Goal: Task Accomplishment & Management: Manage account settings

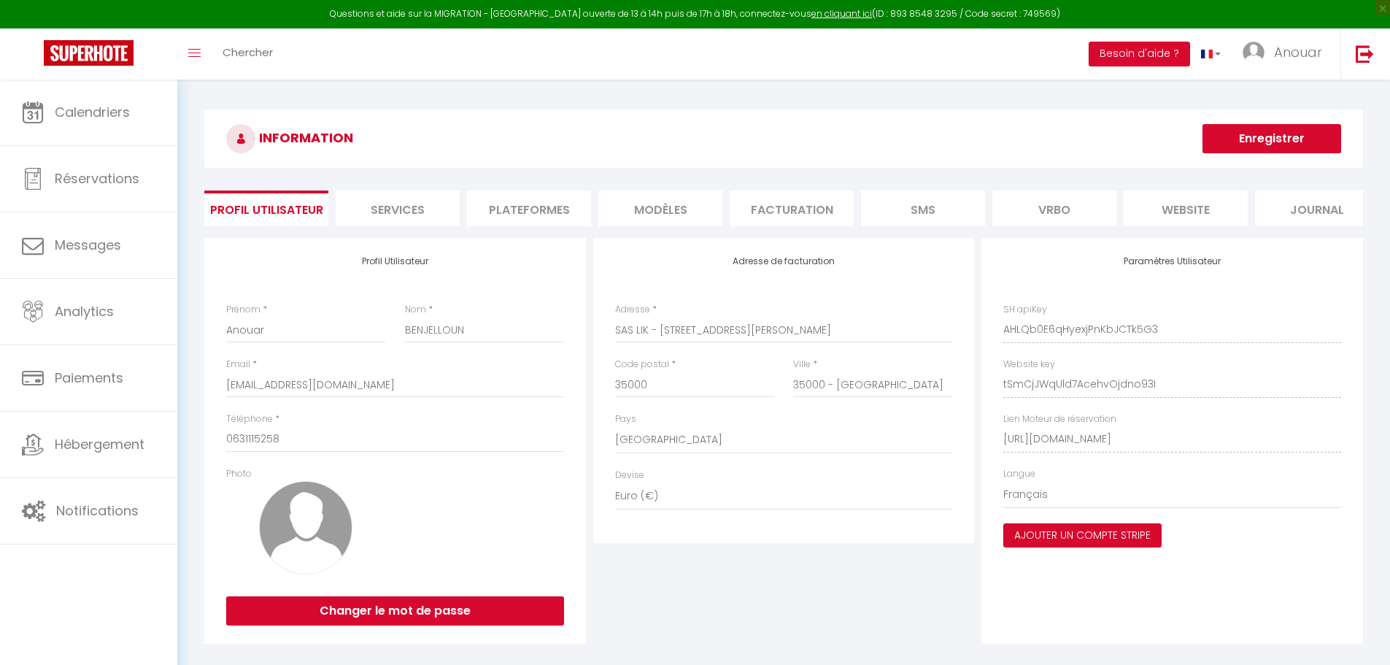
select select "75"
select select "28"
select select "fr"
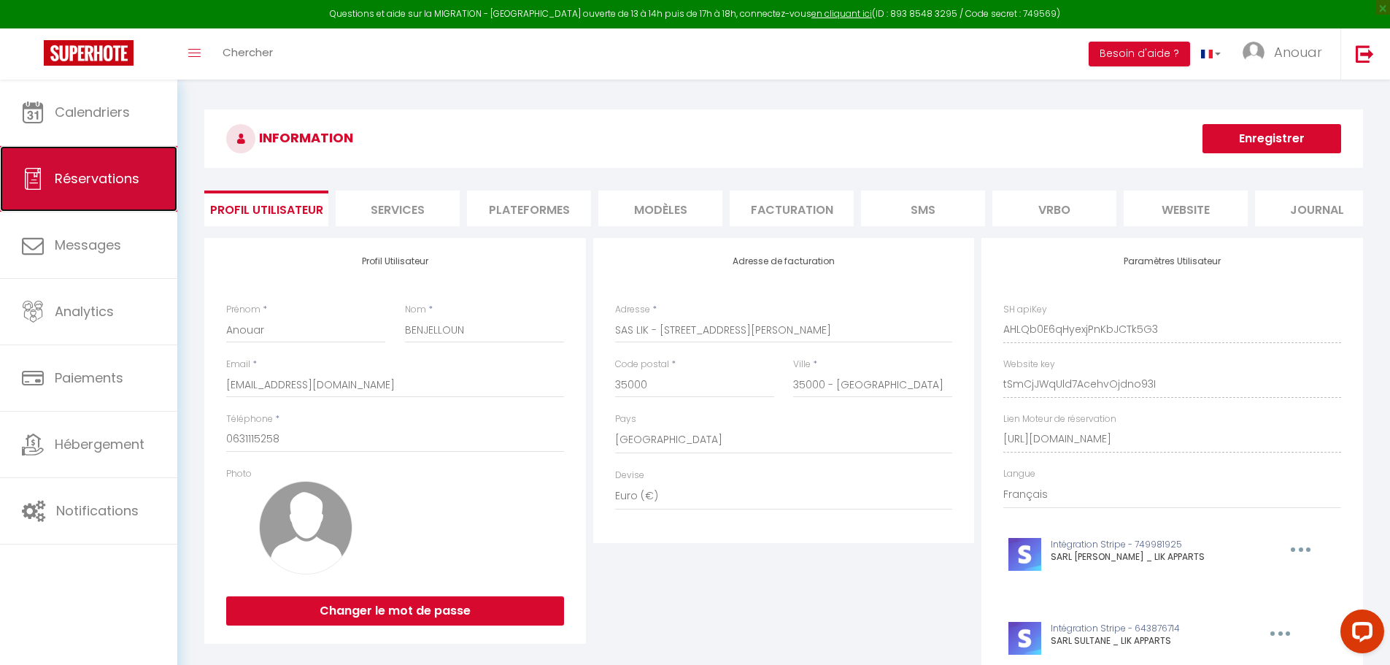
click at [76, 177] on span "Réservations" at bounding box center [97, 178] width 85 height 18
select select "not_cancelled"
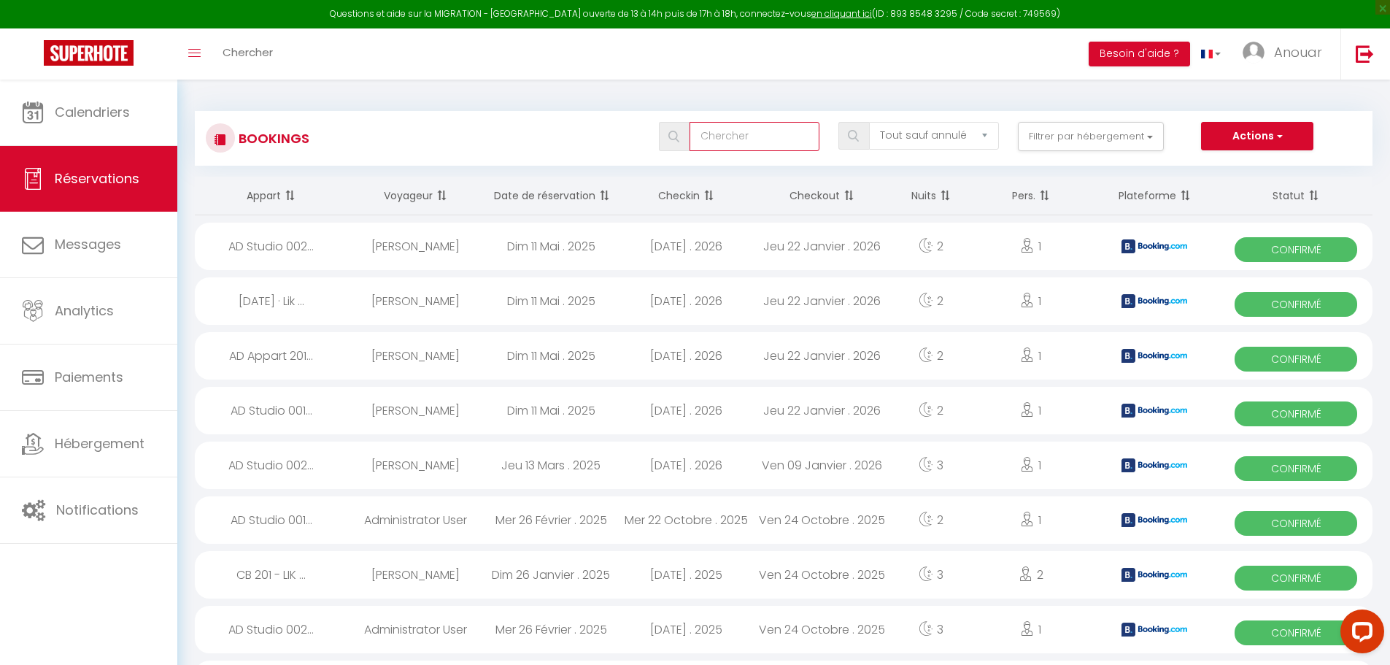
click at [775, 132] on input "text" at bounding box center [754, 136] width 130 height 29
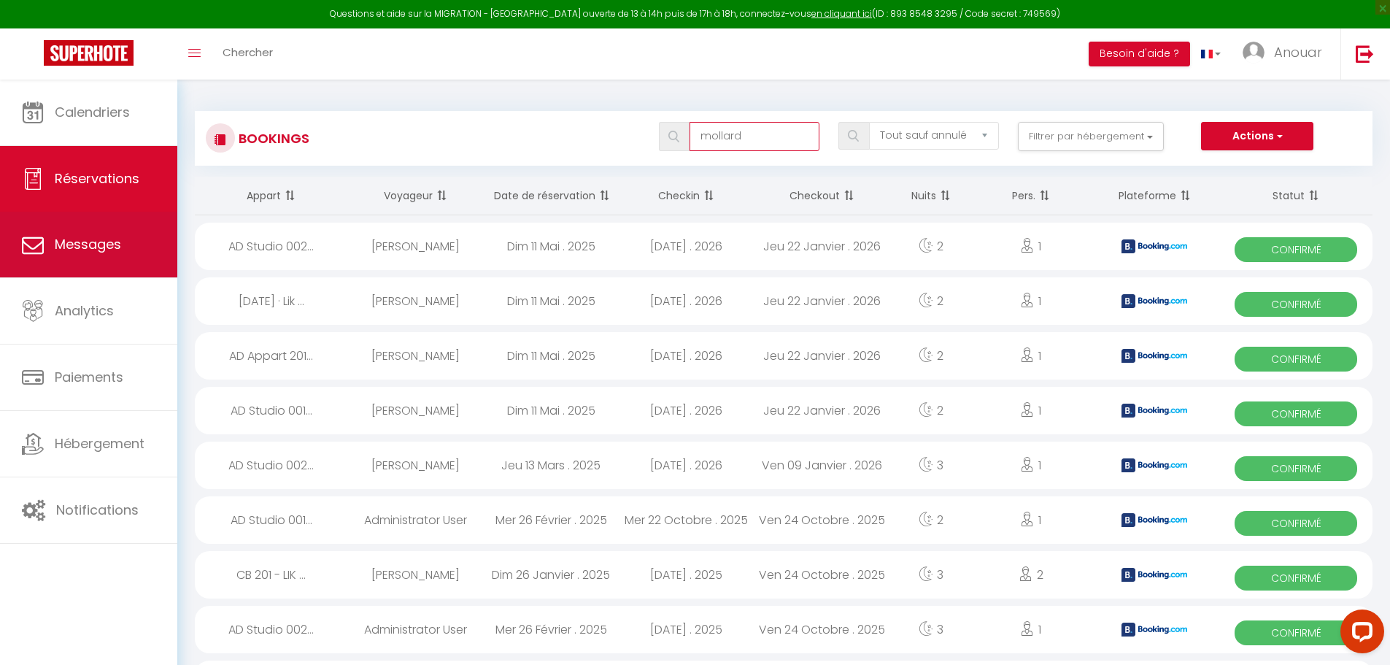
type input "mollard"
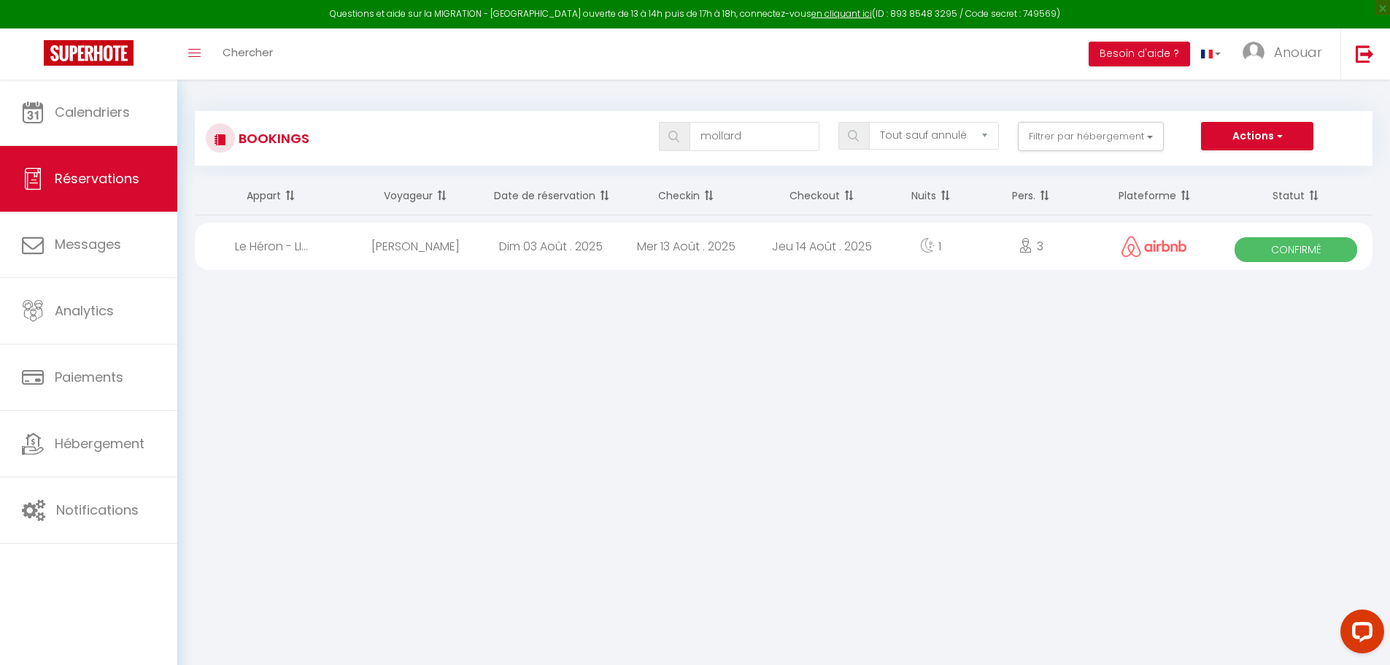
click at [408, 251] on div "[PERSON_NAME]" at bounding box center [416, 245] width 136 height 47
select select "OK"
select select "0"
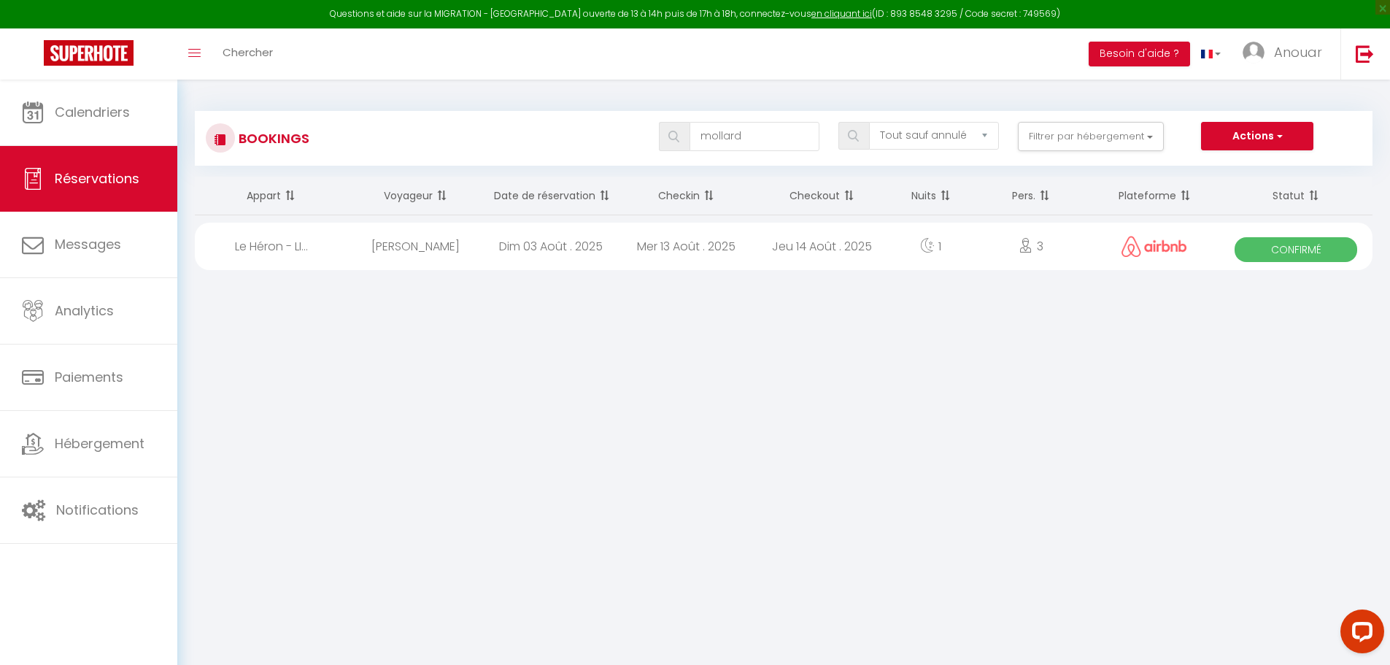
select select "1"
select select
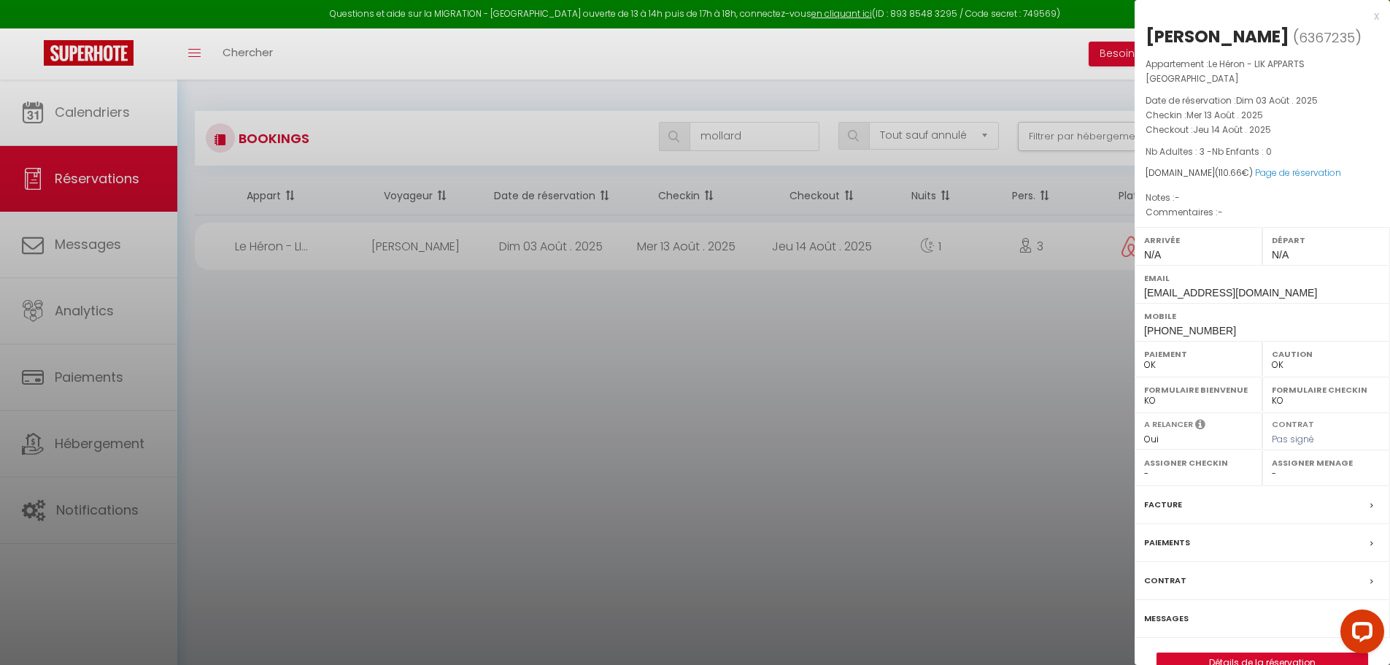
drag, startPoint x: 1204, startPoint y: 85, endPoint x: 1210, endPoint y: 67, distance: 18.7
click at [1210, 67] on p "Appartement : Le Héron - LIK APPARTS [GEOGRAPHIC_DATA]" at bounding box center [1261, 71] width 233 height 29
copy span "Le Héron - LIK APPARTS [GEOGRAPHIC_DATA]"
click at [592, 415] on div at bounding box center [695, 332] width 1390 height 665
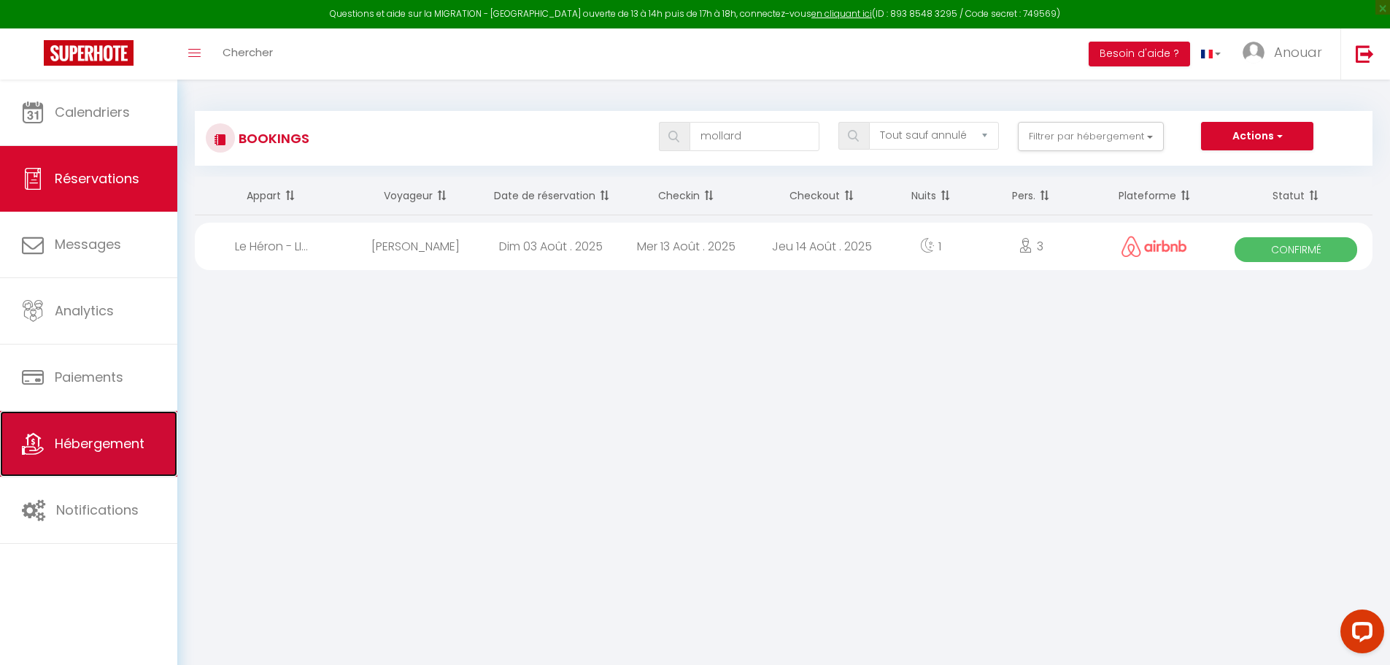
click at [144, 437] on span "Hébergement" at bounding box center [100, 443] width 90 height 18
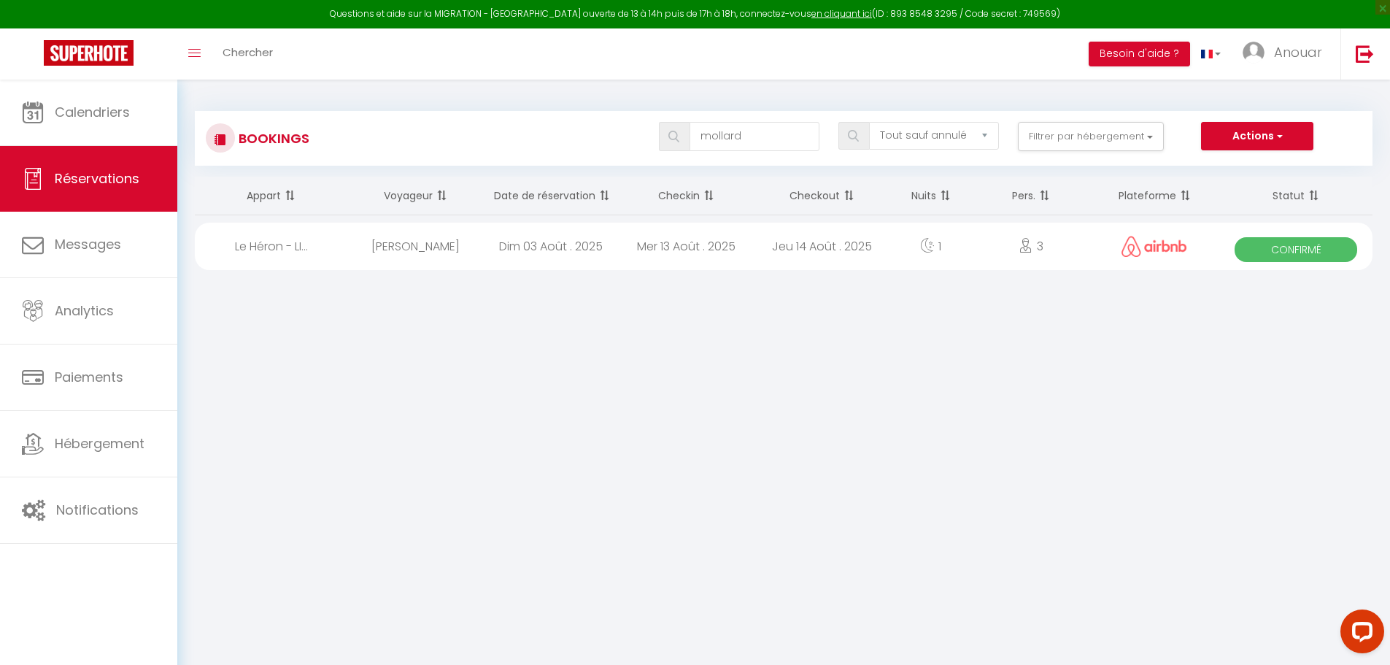
click at [306, 244] on div "Le Héron - LI..." at bounding box center [271, 245] width 153 height 47
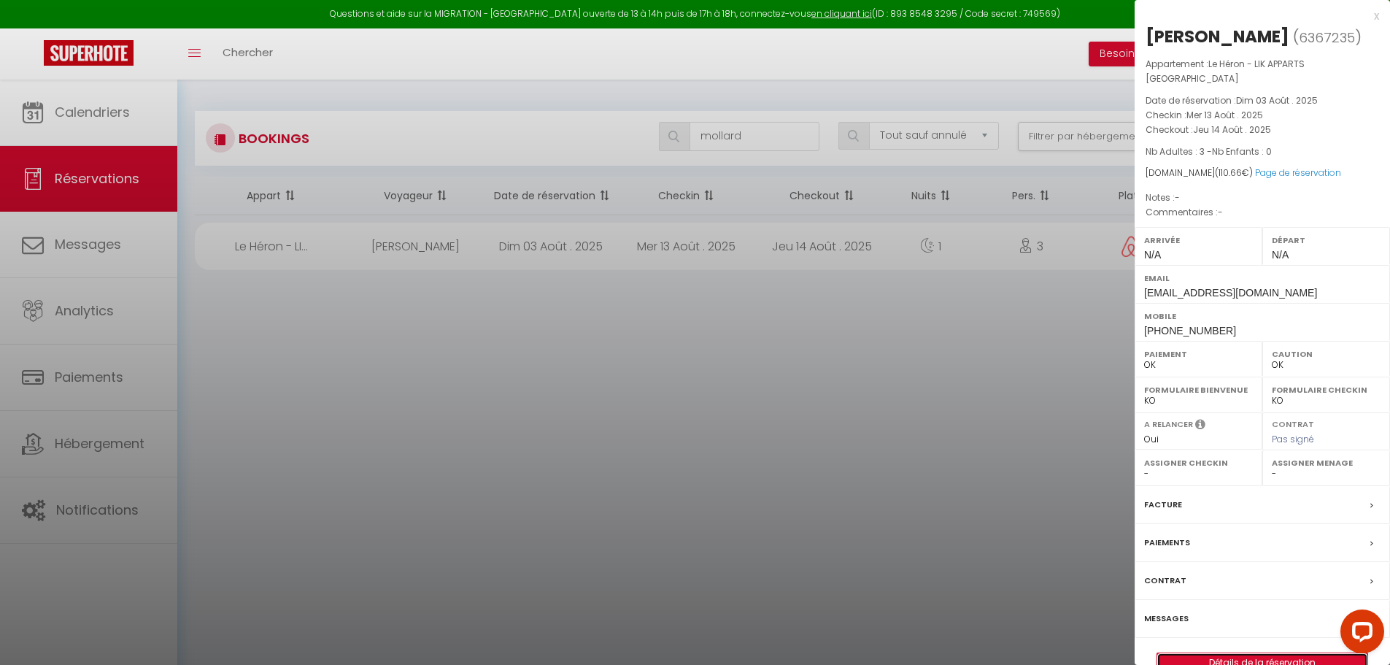
click at [1177, 653] on link "Détails de la réservation" at bounding box center [1262, 662] width 210 height 19
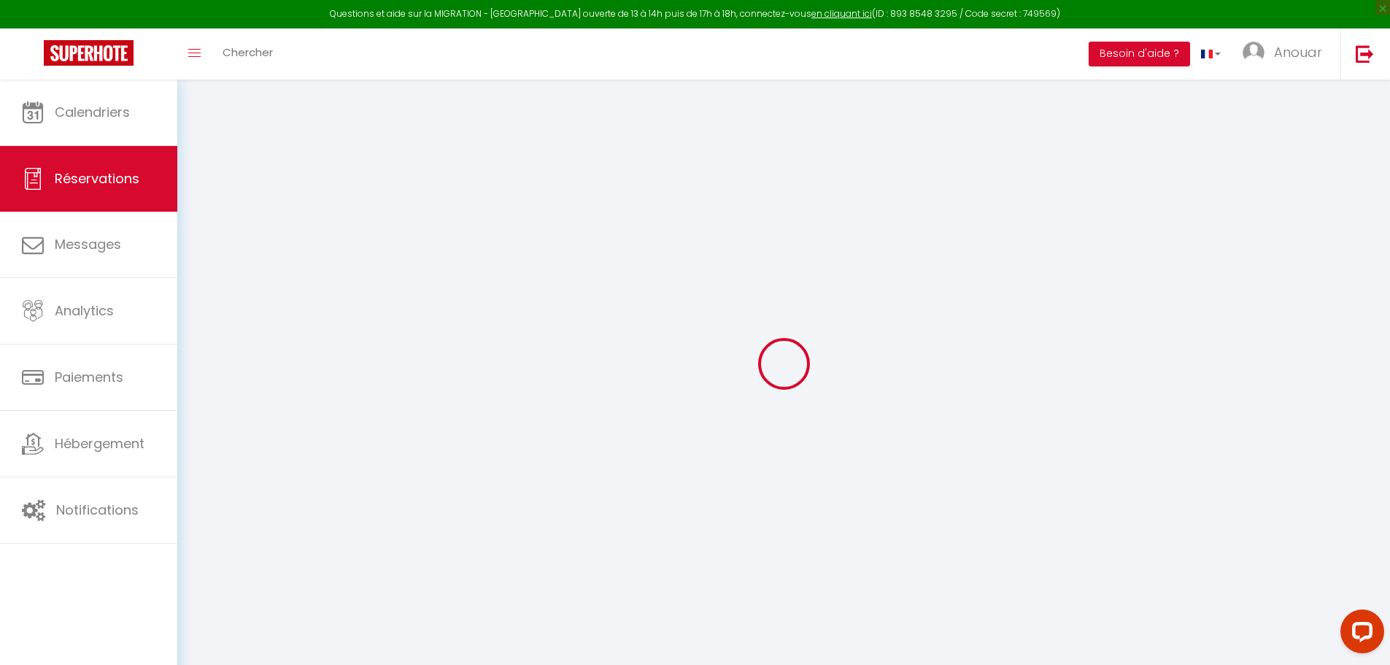
select select "not_cancelled"
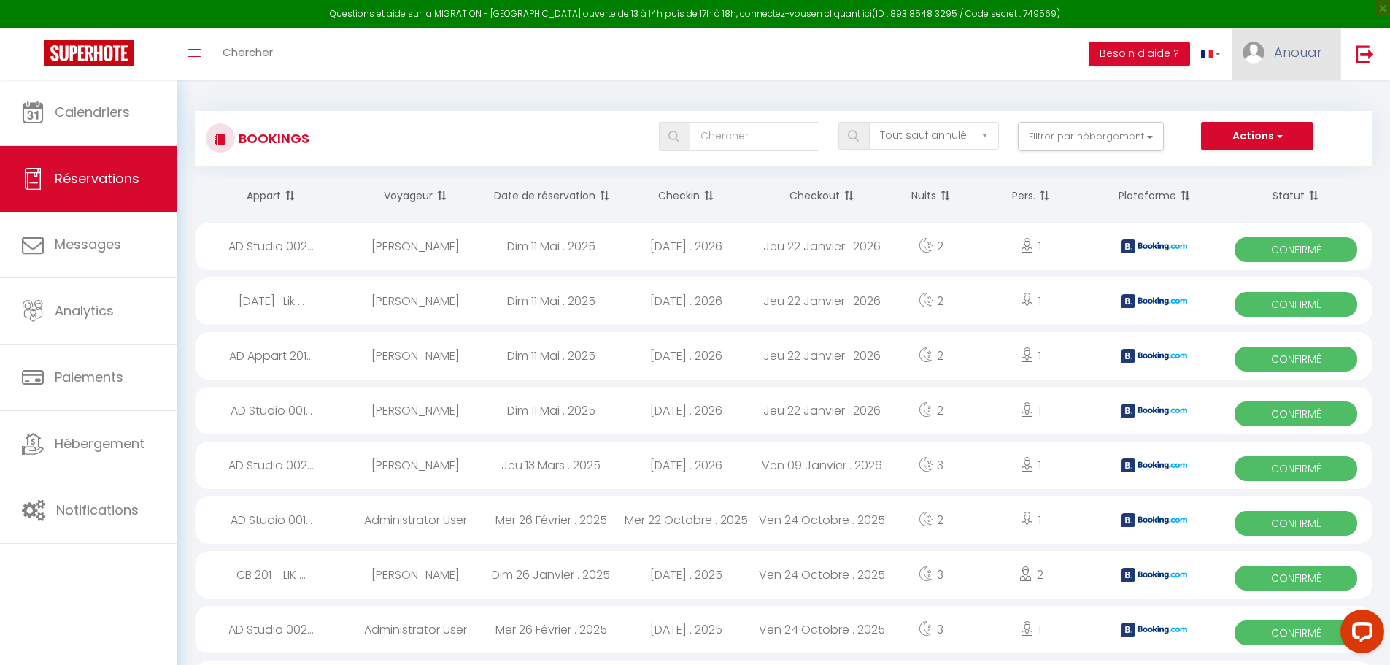
click at [1297, 56] on span "Anouar" at bounding box center [1298, 52] width 48 height 18
click at [1268, 101] on link "Paramètres" at bounding box center [1282, 101] width 108 height 25
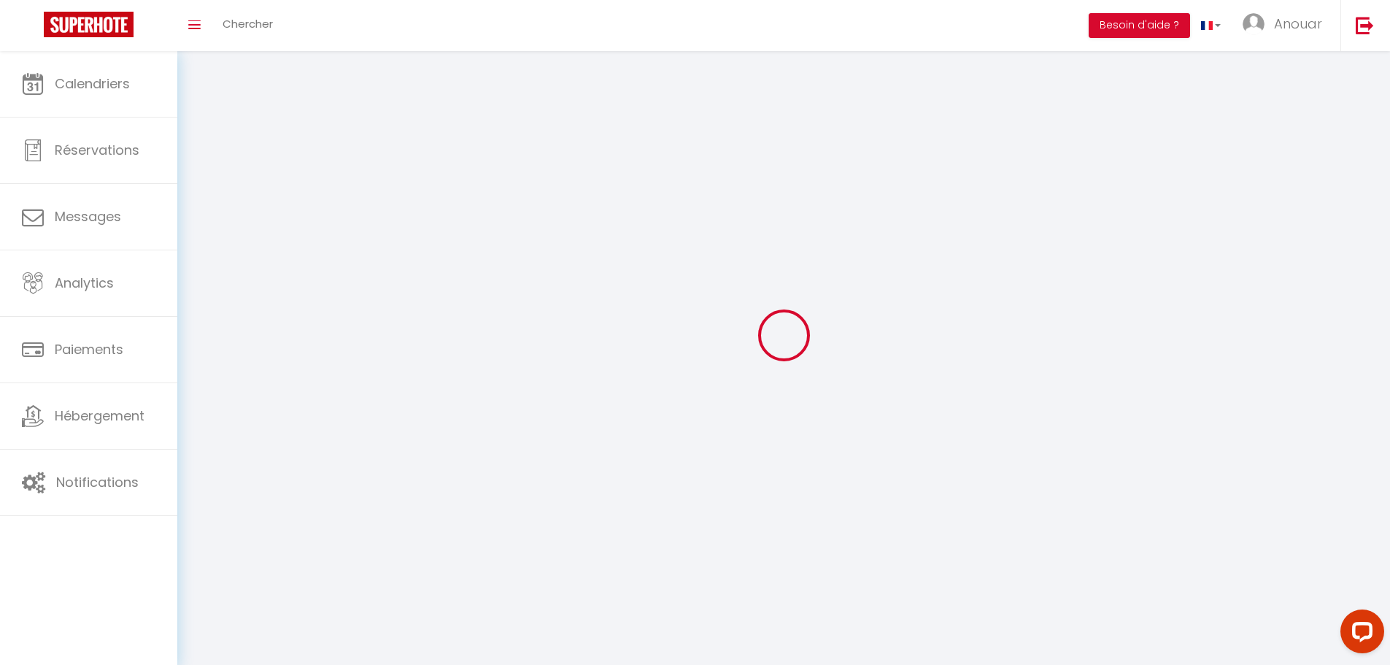
select select
type input "Anouar"
type input "BENJELLOUN"
type input "0631115258"
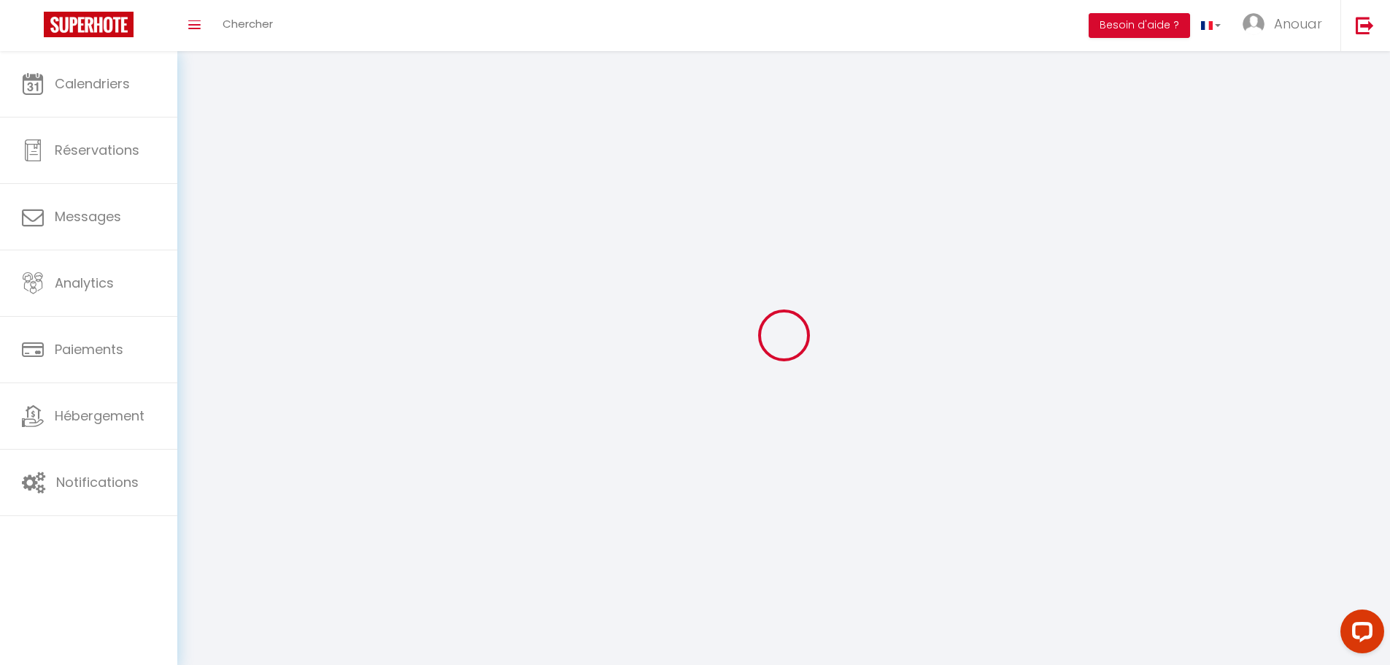
type input "SAS LIK - [STREET_ADDRESS][PERSON_NAME]"
type input "35000"
type input "35000 - [GEOGRAPHIC_DATA]"
type input "AHLQb0E6qHyexjPnKbJCTk5G3"
type input "tSmCjJWqUld7AcehvOjdno93I"
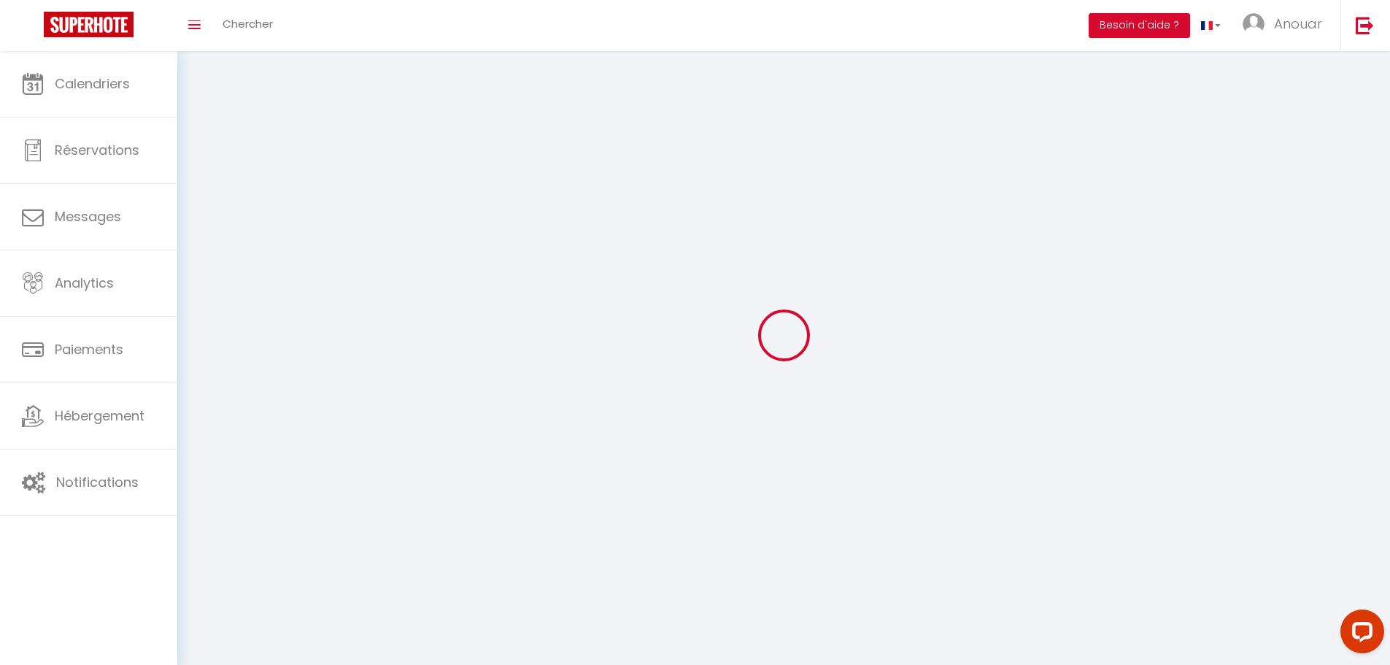
select select "75"
select select "28"
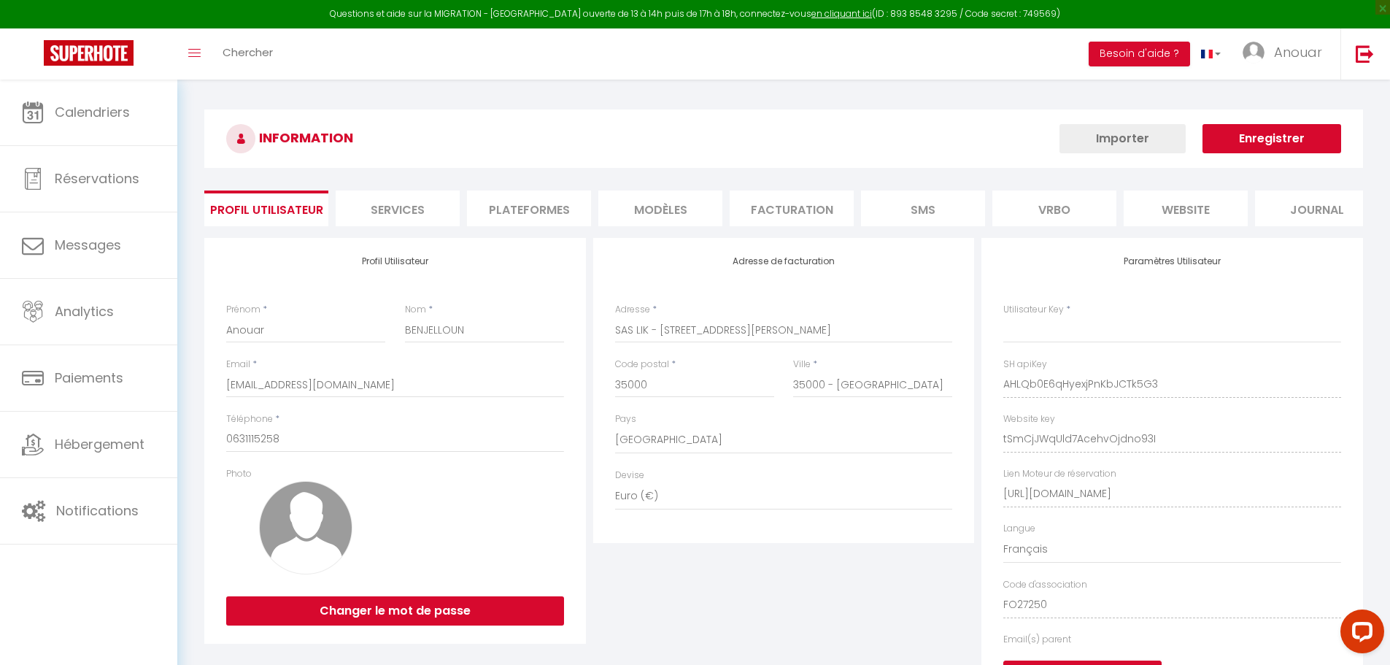
type input "AHLQb0E6qHyexjPnKbJCTk5G3"
type input "tSmCjJWqUld7AcehvOjdno93I"
type input "[URL][DOMAIN_NAME]"
select select "fr"
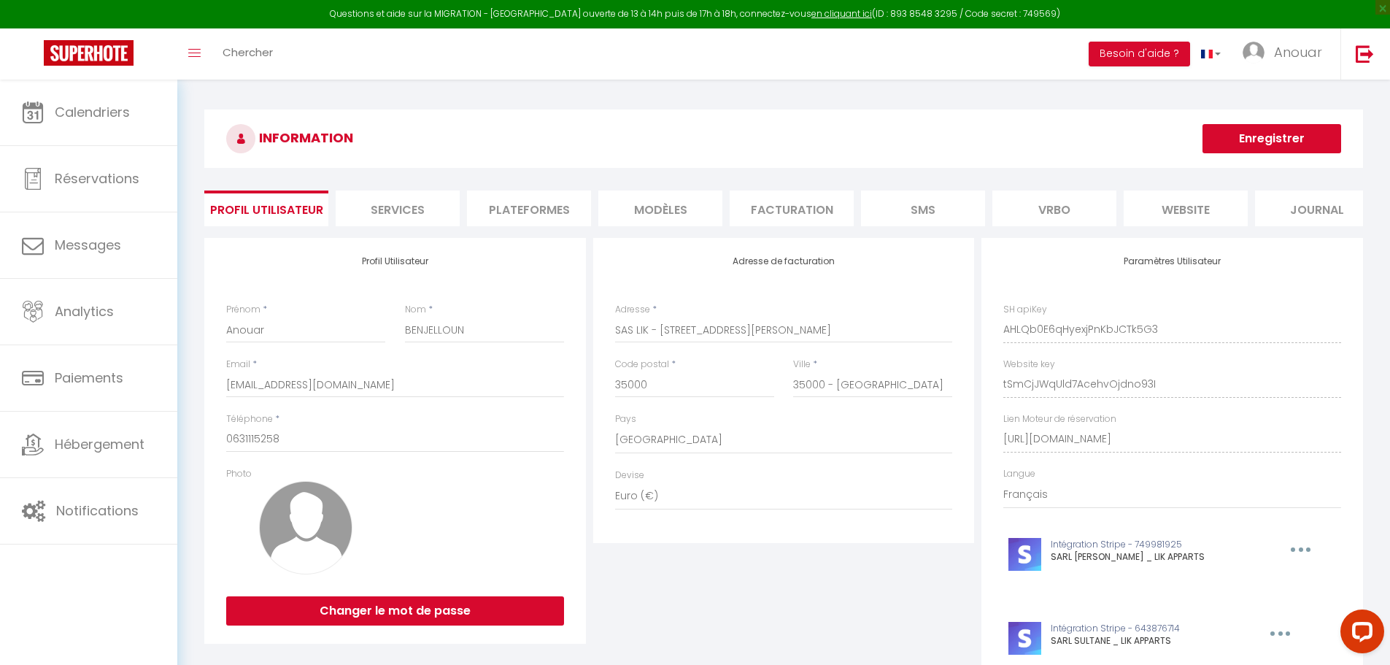
click at [535, 214] on li "Plateformes" at bounding box center [529, 208] width 124 height 36
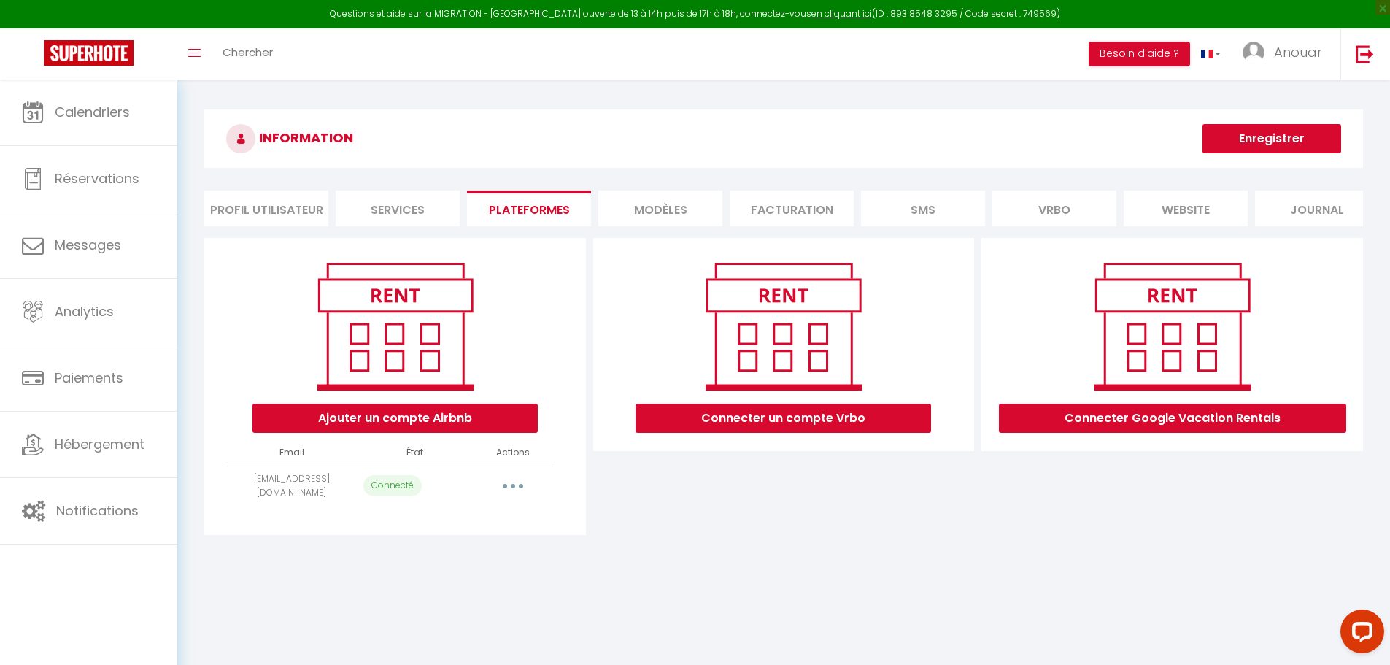
click at [507, 493] on button "button" at bounding box center [512, 485] width 41 height 23
click at [492, 528] on link "Importer les appartements" at bounding box center [448, 518] width 161 height 25
select select "5829"
select select
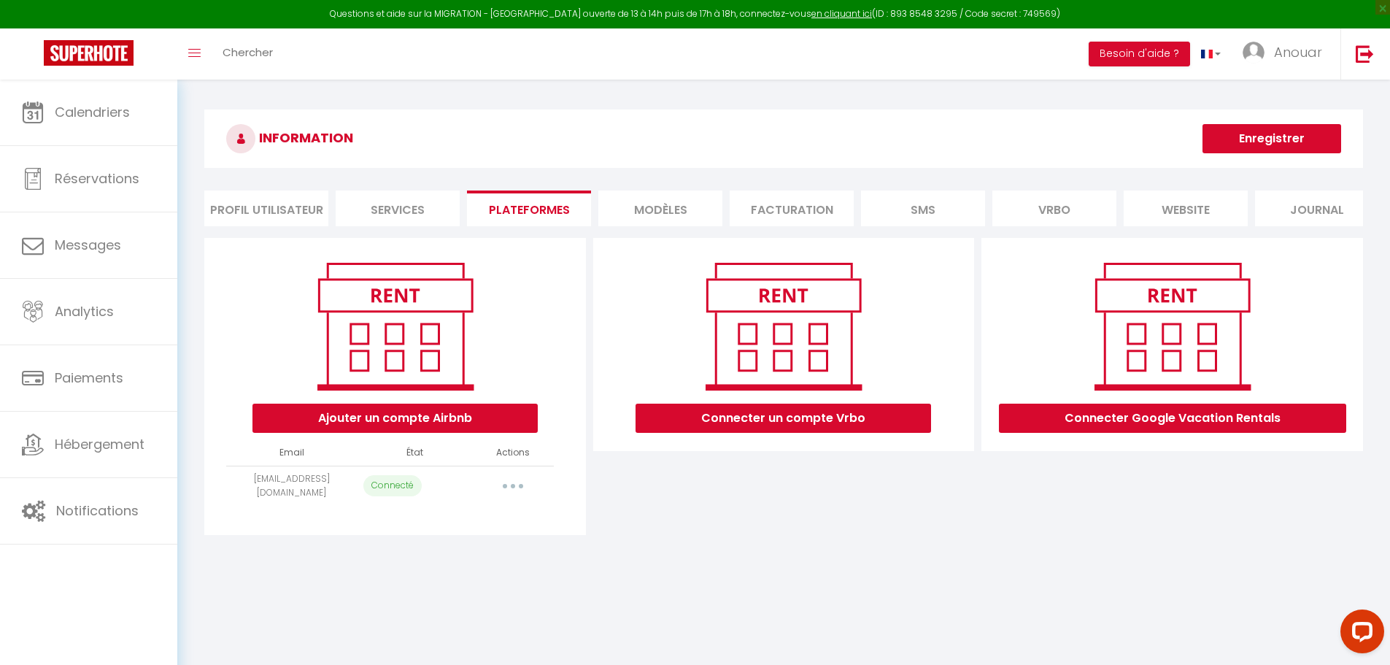
select select
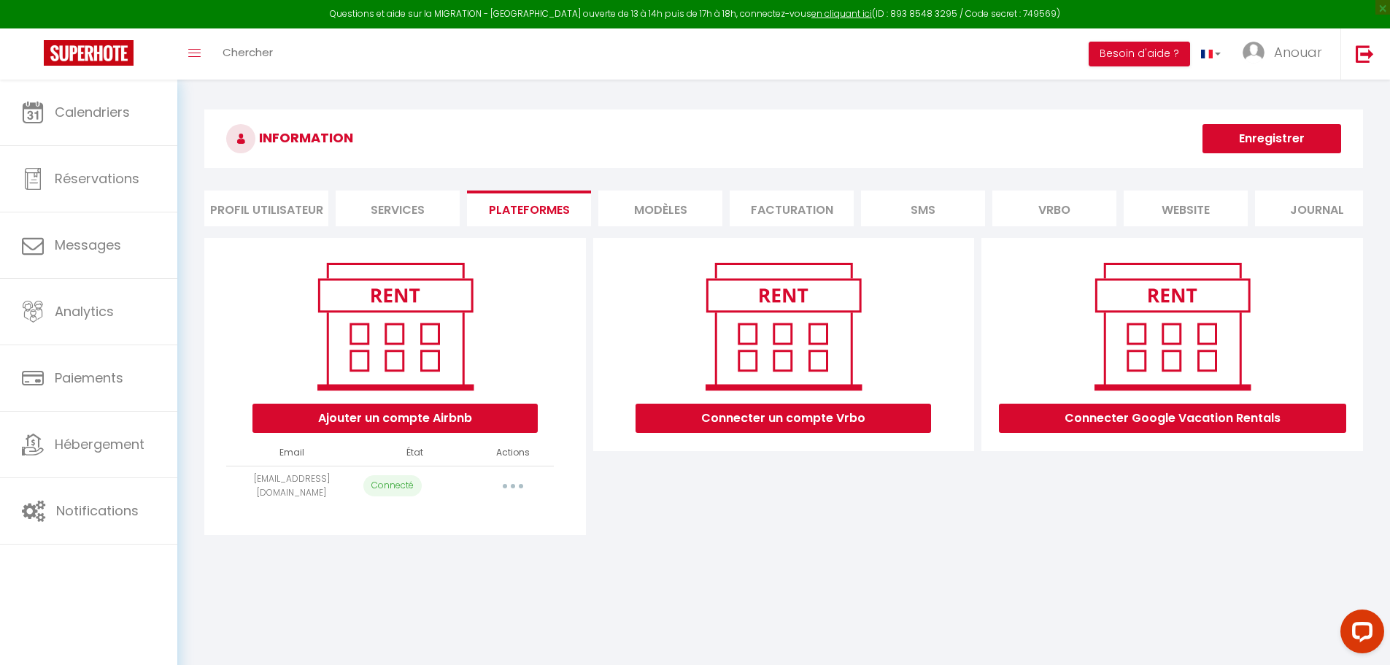
select select
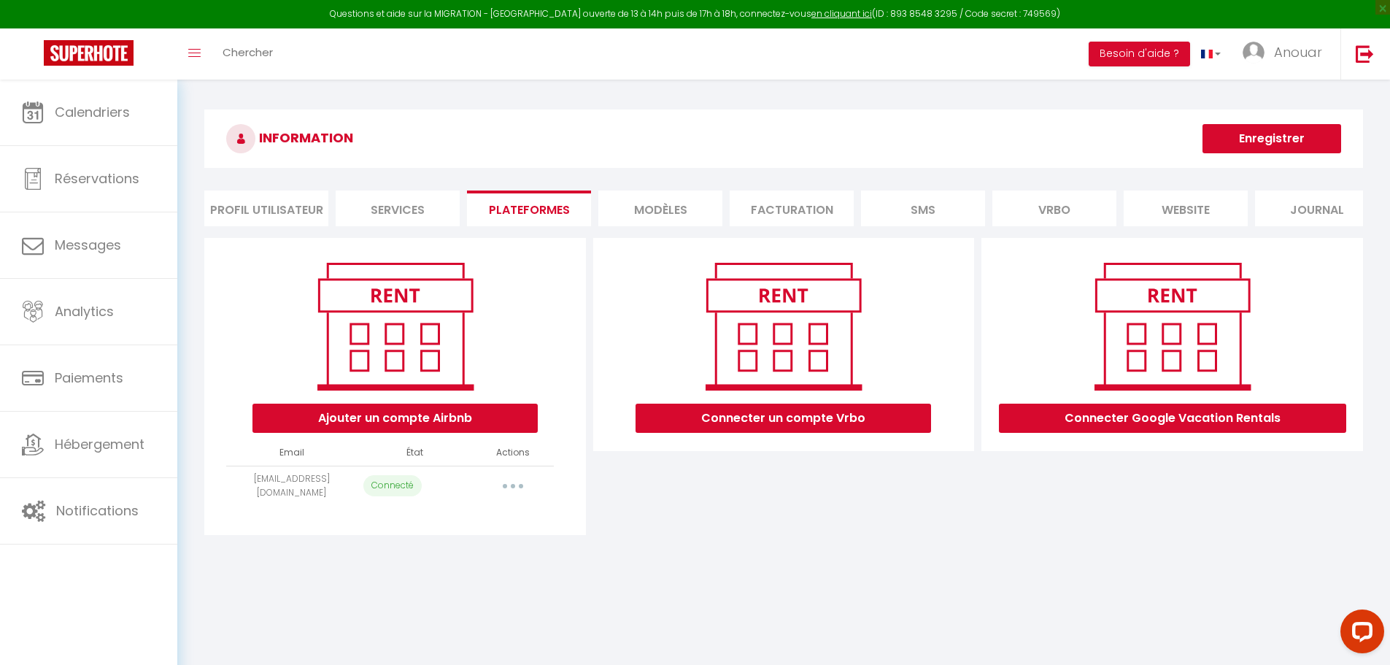
select select
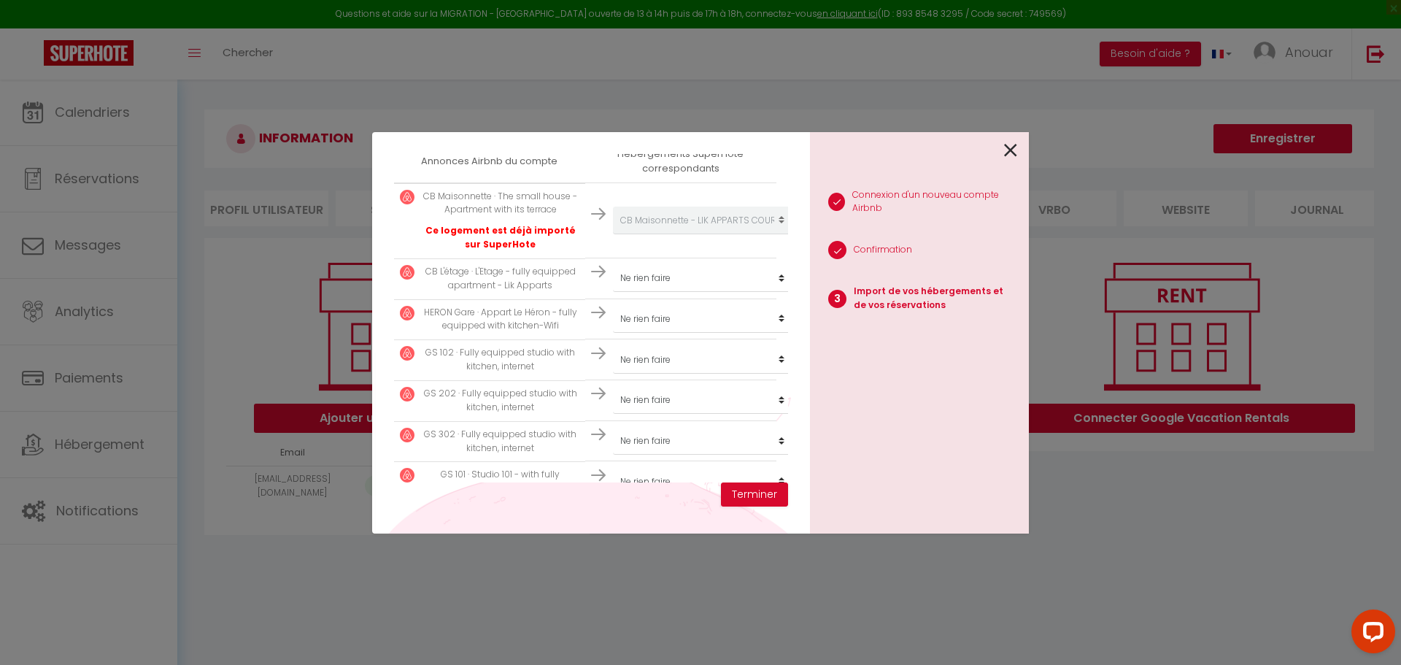
scroll to position [275, 0]
click at [705, 230] on select "Créer un nouveau hébergement Ne rien faire GS Studio 101 - LIK APPARTS Thabor G…" at bounding box center [702, 216] width 179 height 28
select select "5831"
click at [613, 230] on select "Créer un nouveau hébergement Ne rien faire GS Studio 101 - LIK APPARTS Thabor G…" at bounding box center [702, 216] width 179 height 28
click at [745, 492] on button "Terminer" at bounding box center [754, 494] width 67 height 25
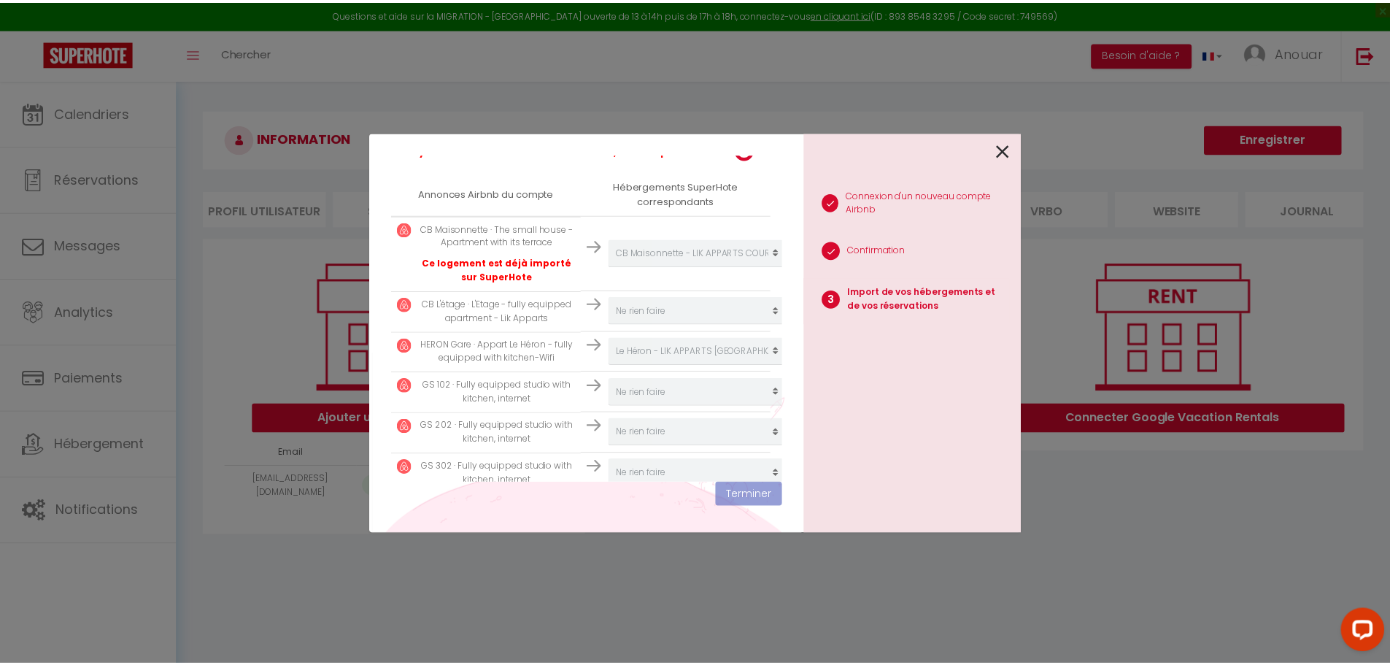
scroll to position [311, 0]
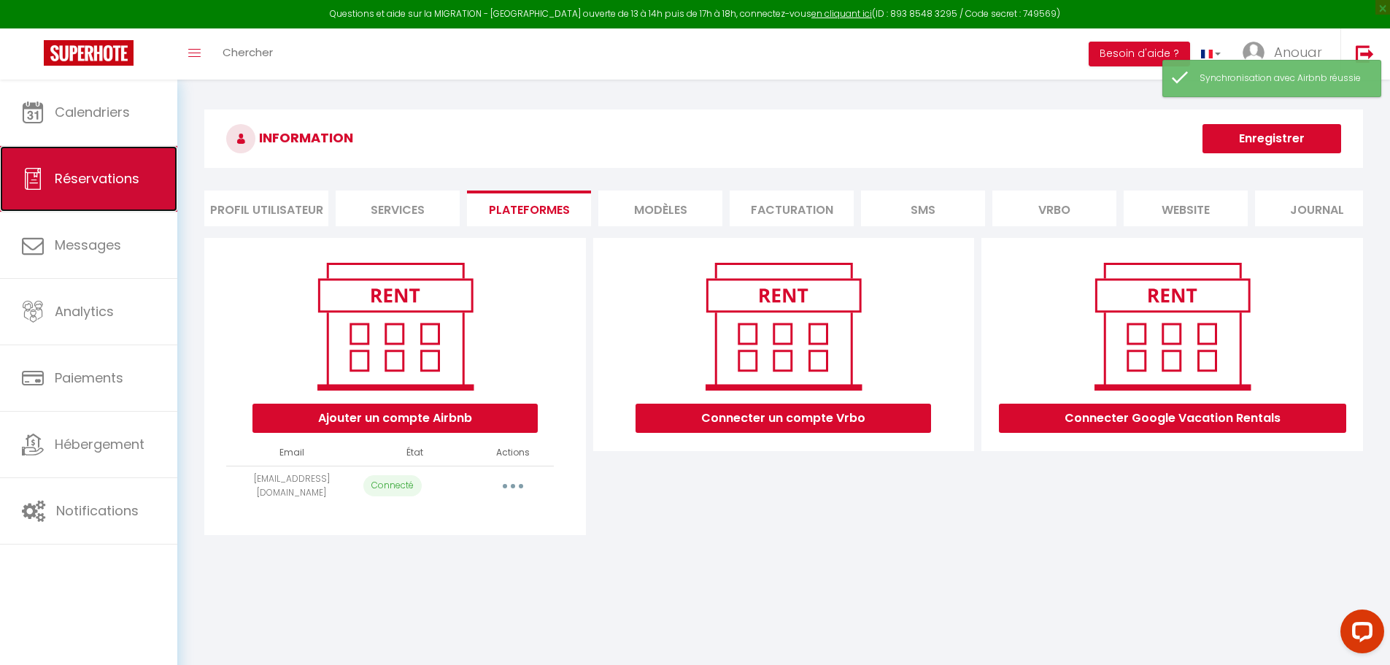
click at [85, 182] on span "Réservations" at bounding box center [97, 178] width 85 height 18
select select "not_cancelled"
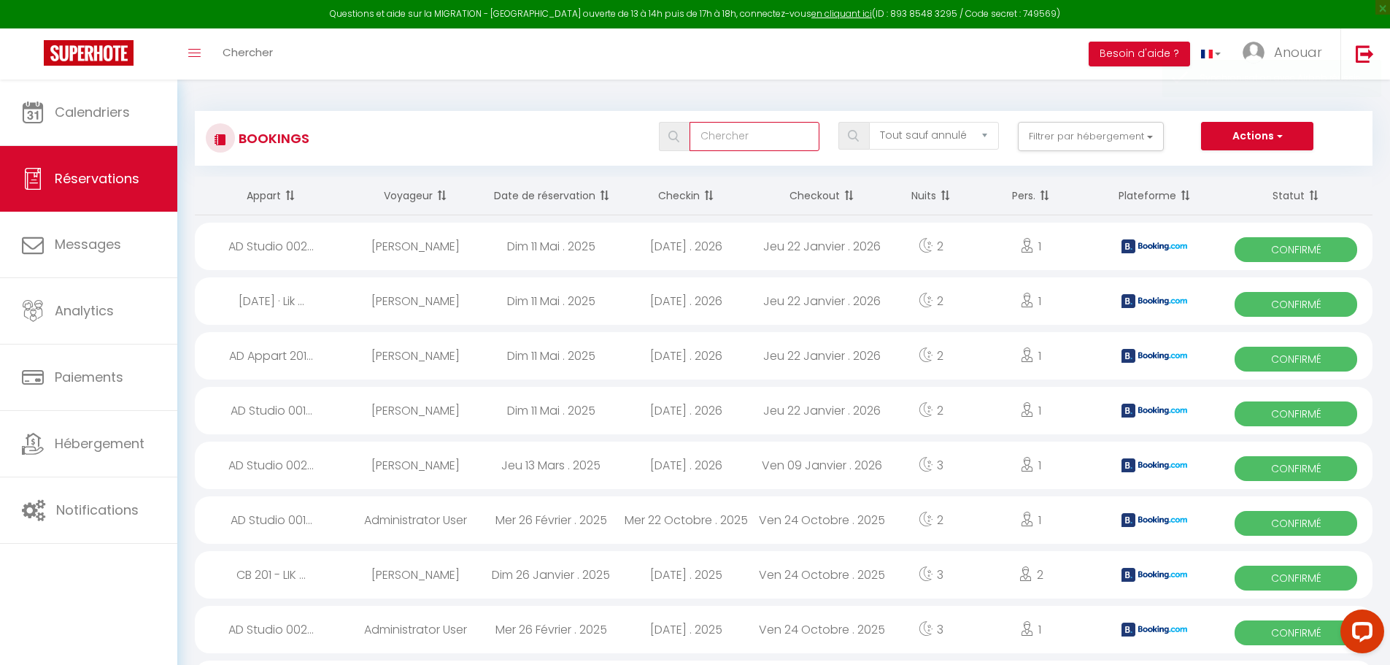
click at [719, 132] on input "text" at bounding box center [754, 136] width 130 height 29
type input "mollar"
select select
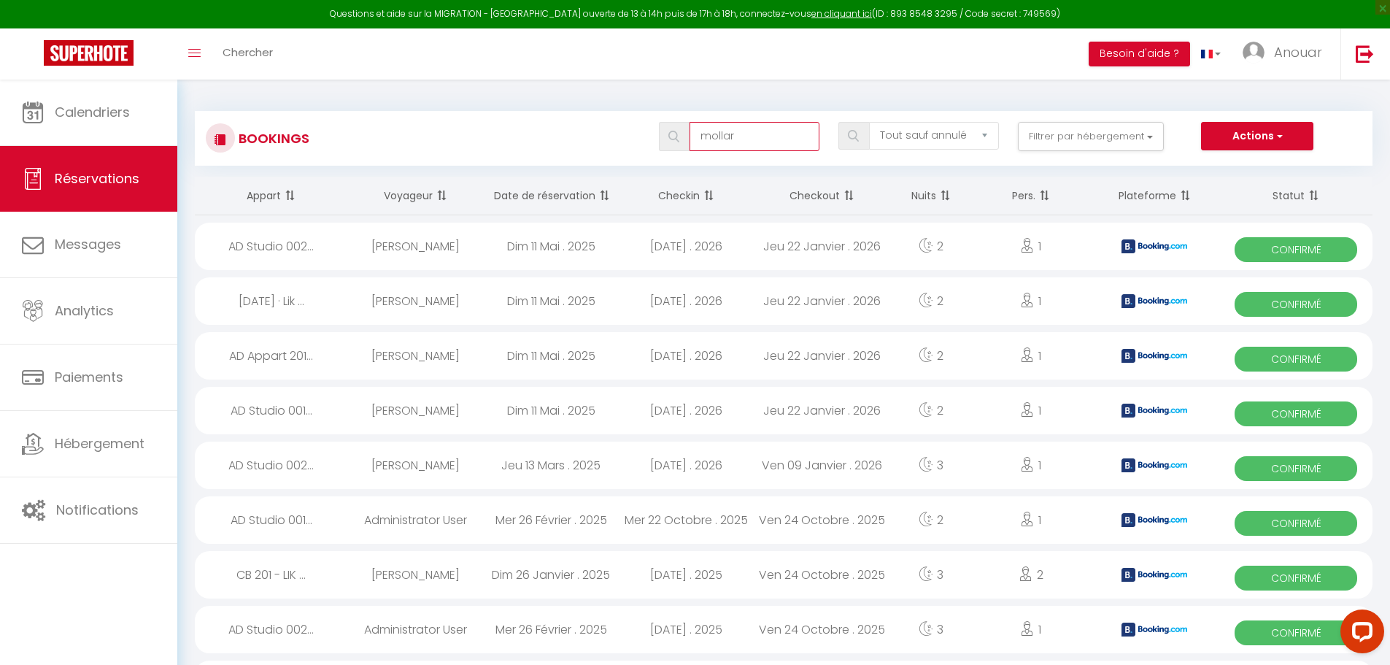
select select
type input "mollard"
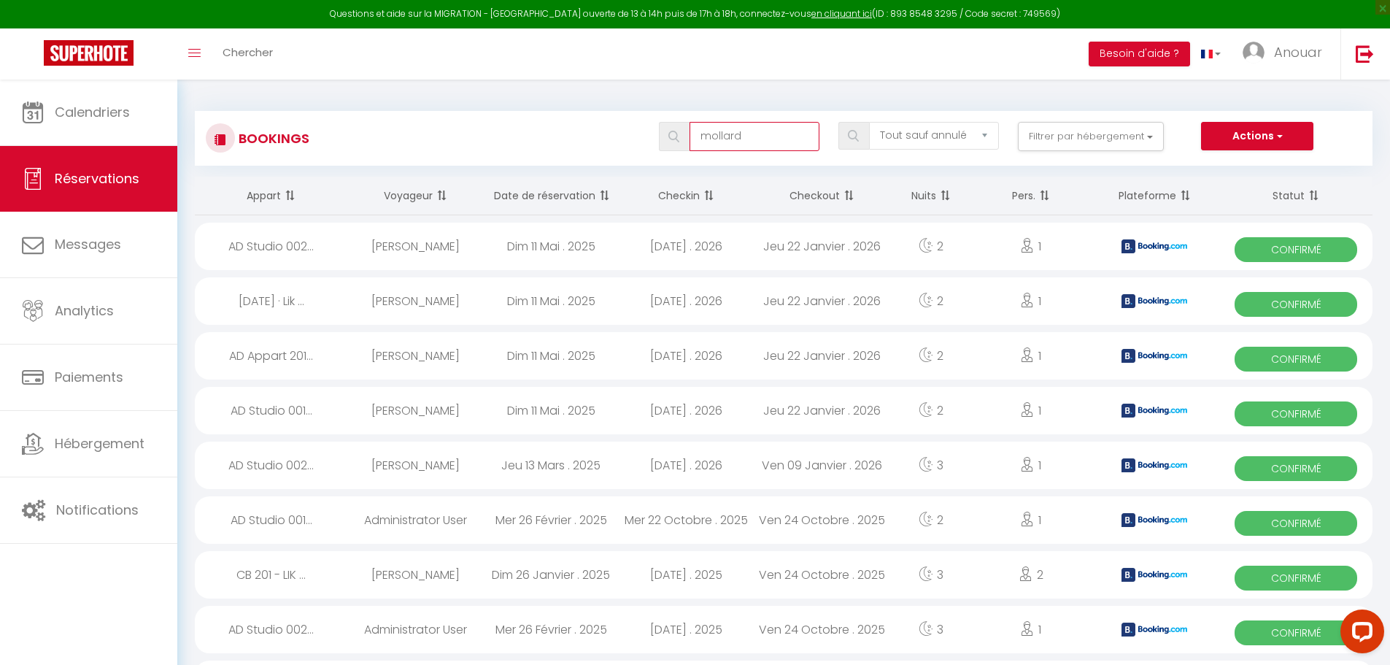
select select
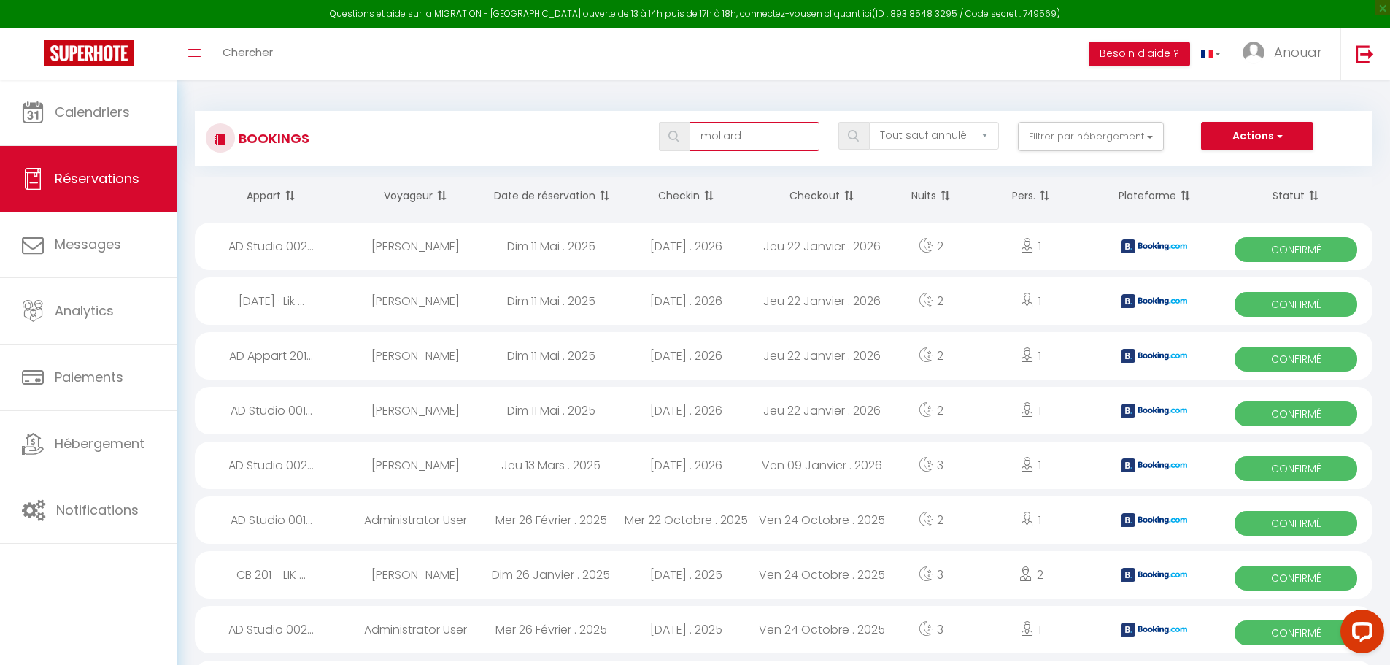
select select
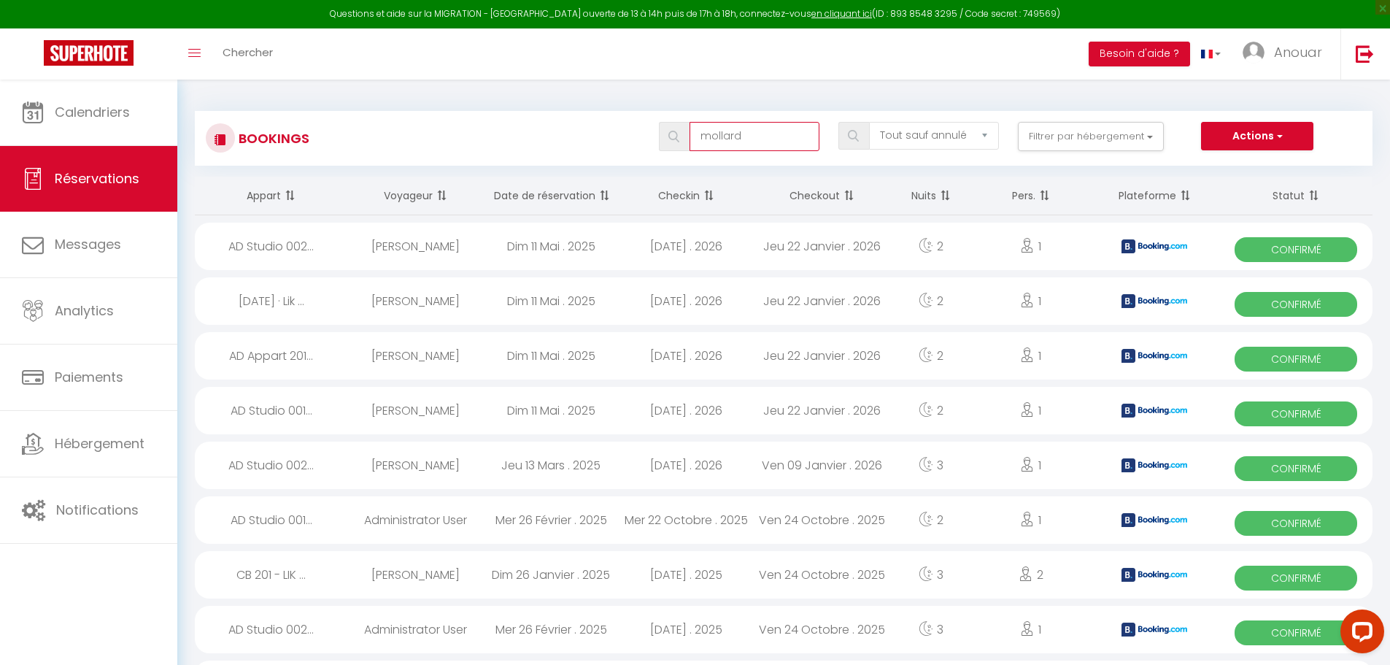
select select
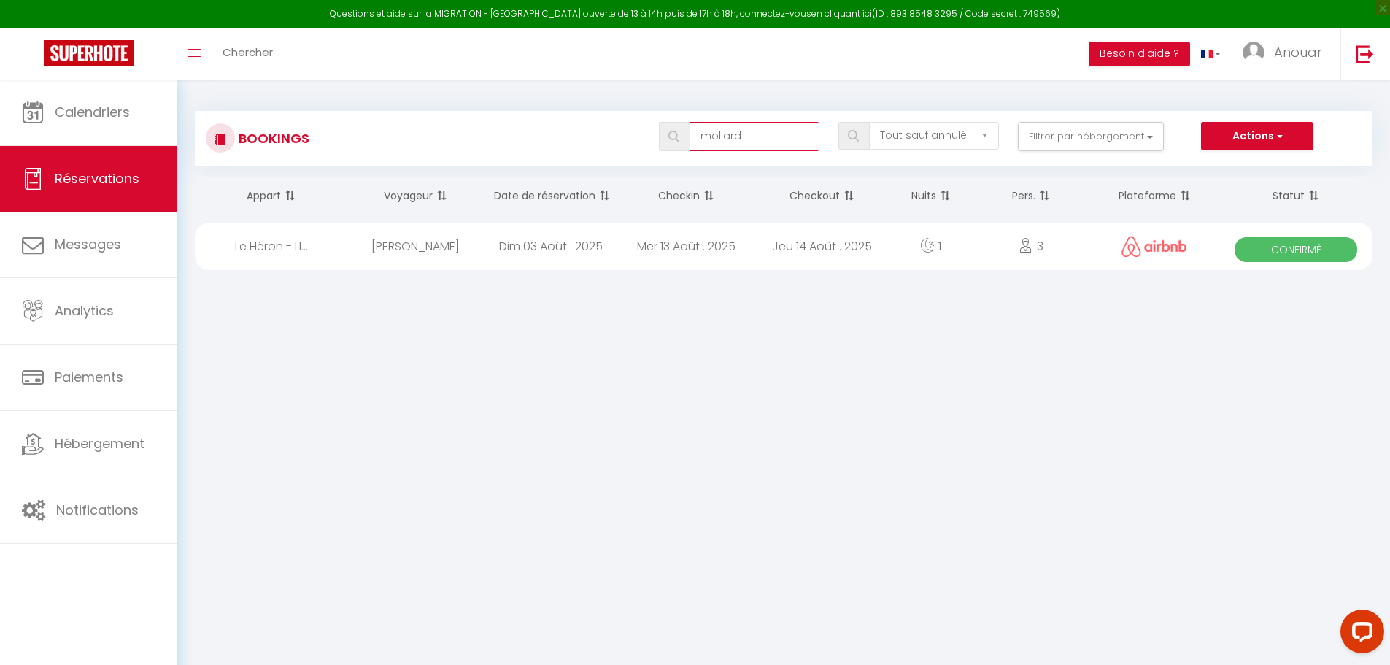
type input "mollard"
click at [597, 250] on div "Dim 03 Août . 2025" at bounding box center [551, 245] width 136 height 47
select select "OK"
select select "0"
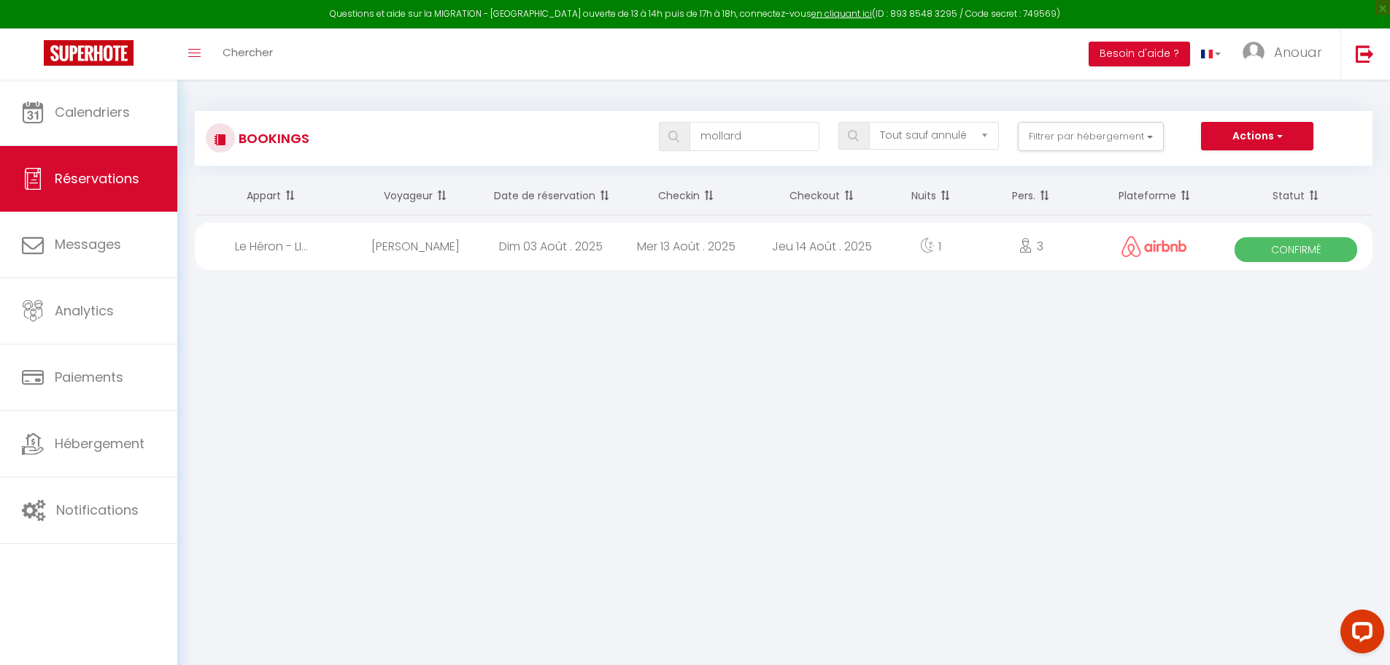
select select "0"
select select "1"
select select
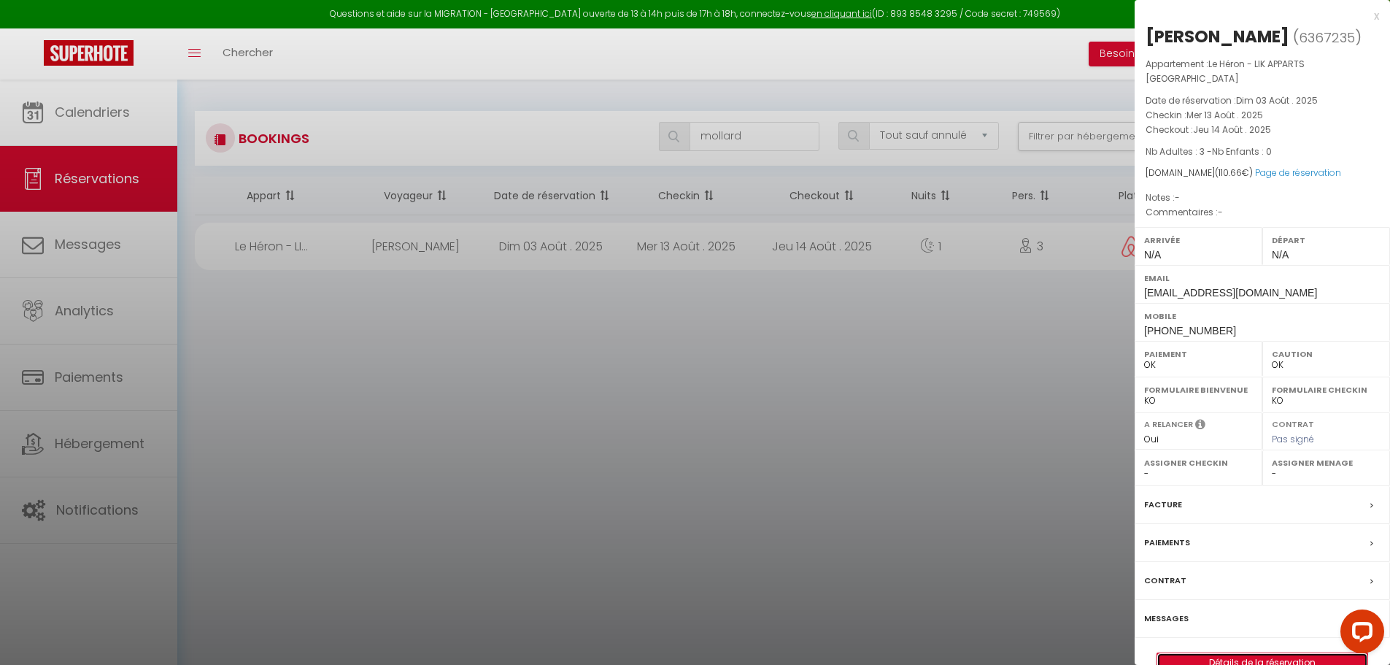
click at [1176, 659] on link "Détails de la réservation" at bounding box center [1262, 662] width 210 height 19
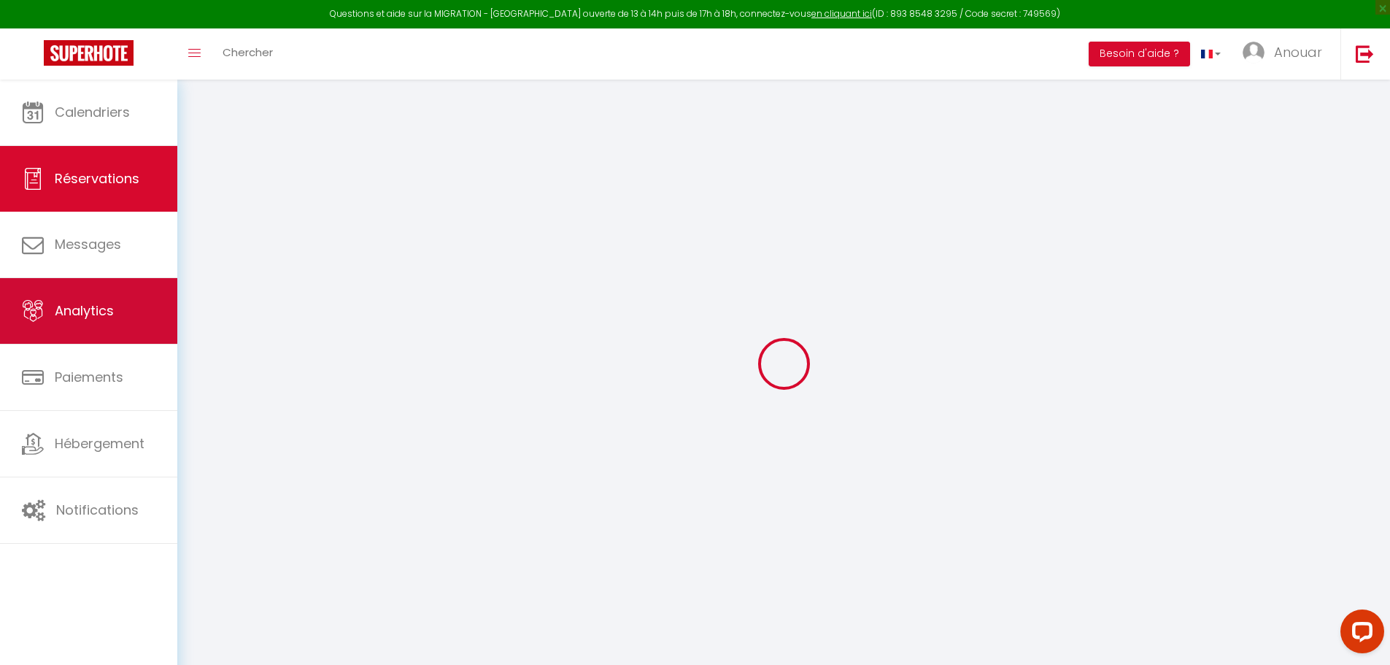
select select
checkbox input "false"
select select
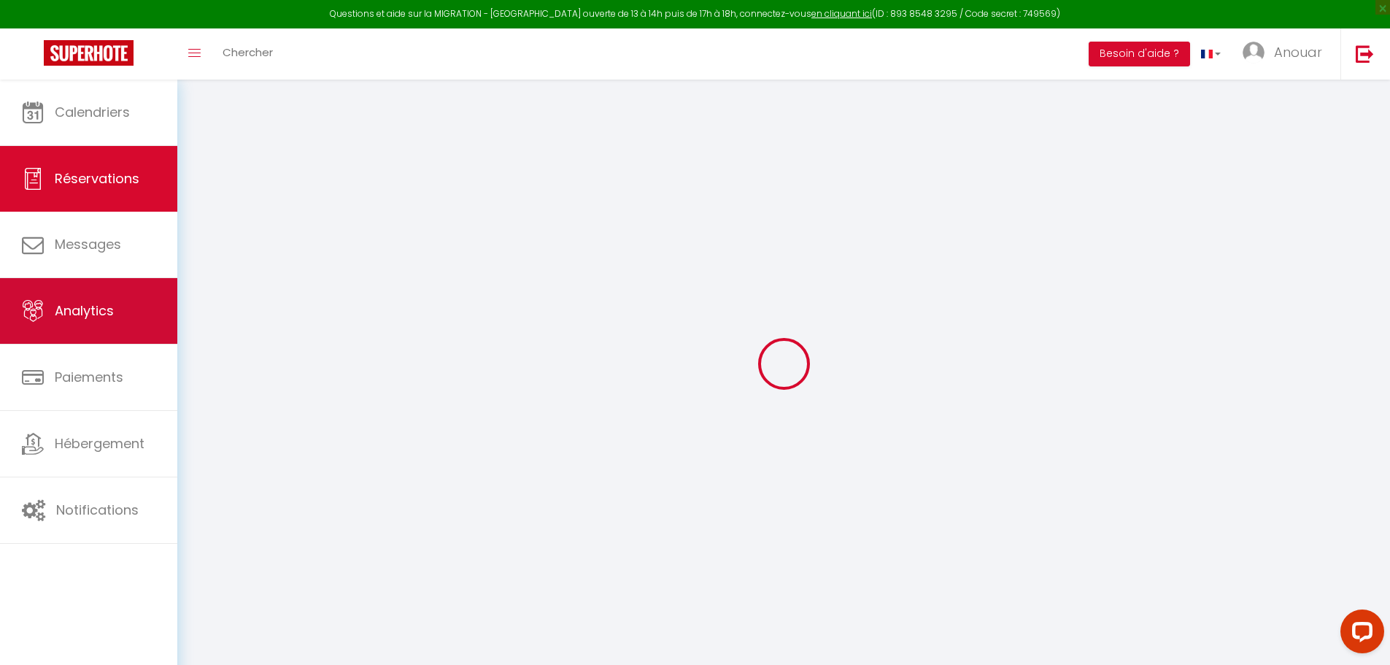
select select
checkbox input "false"
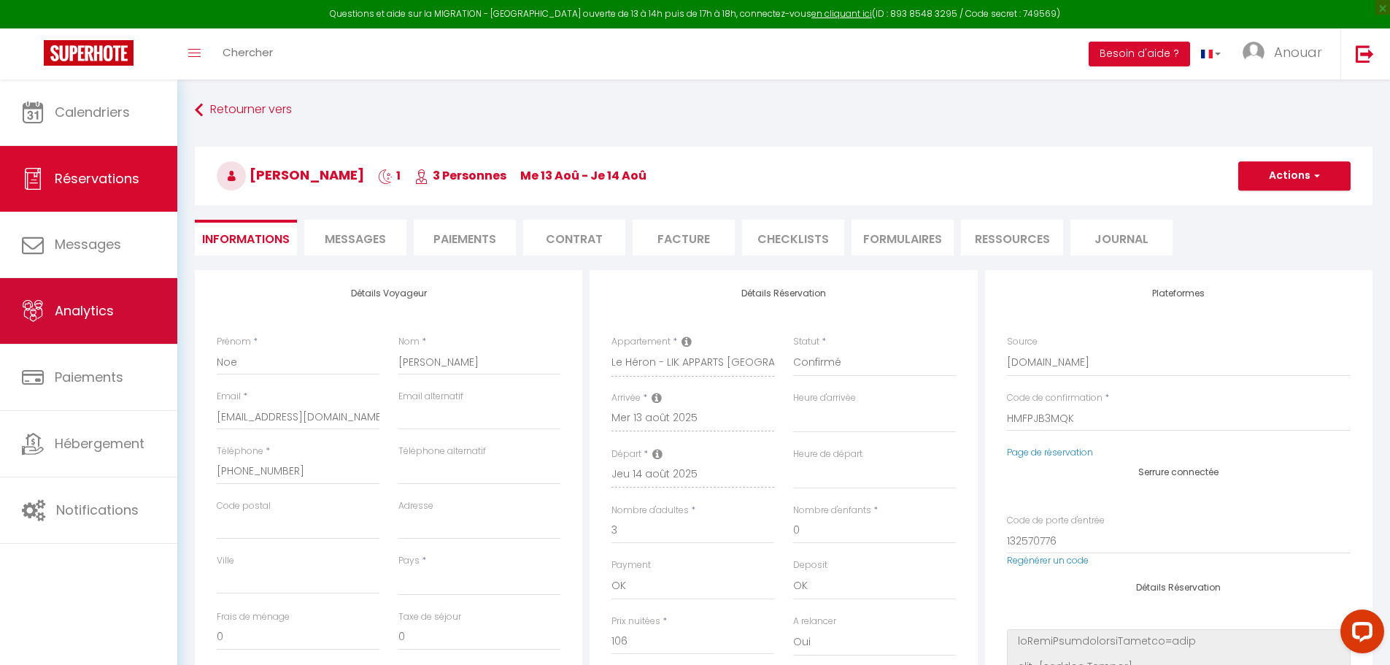
select select
type input "4.66"
select select
checkbox input "false"
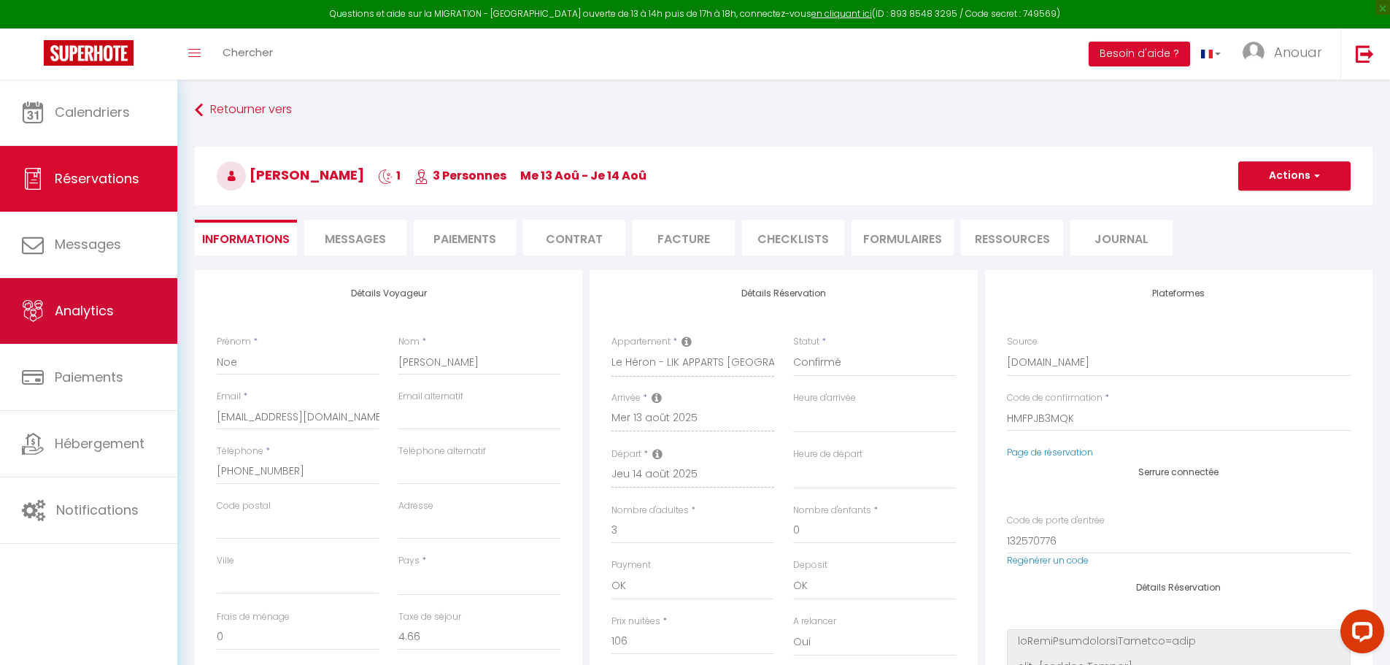
select select
checkbox input "false"
select select
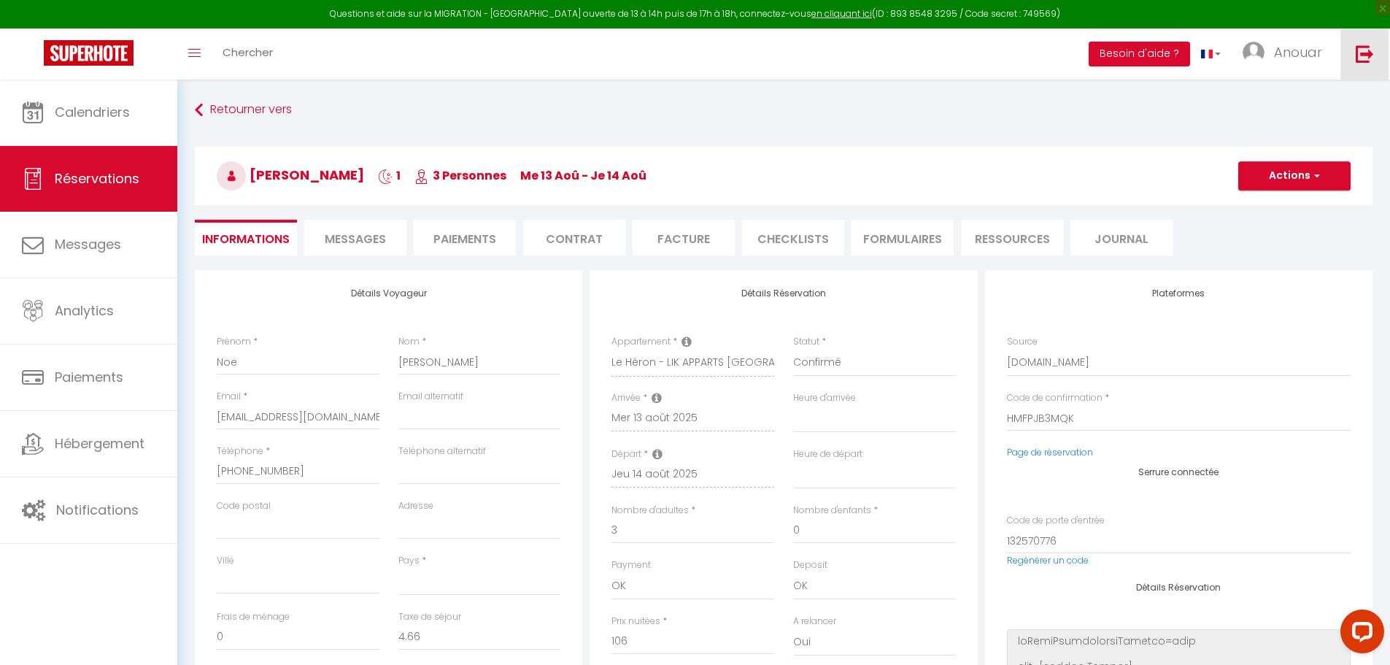
click at [1355, 57] on link at bounding box center [1364, 53] width 48 height 51
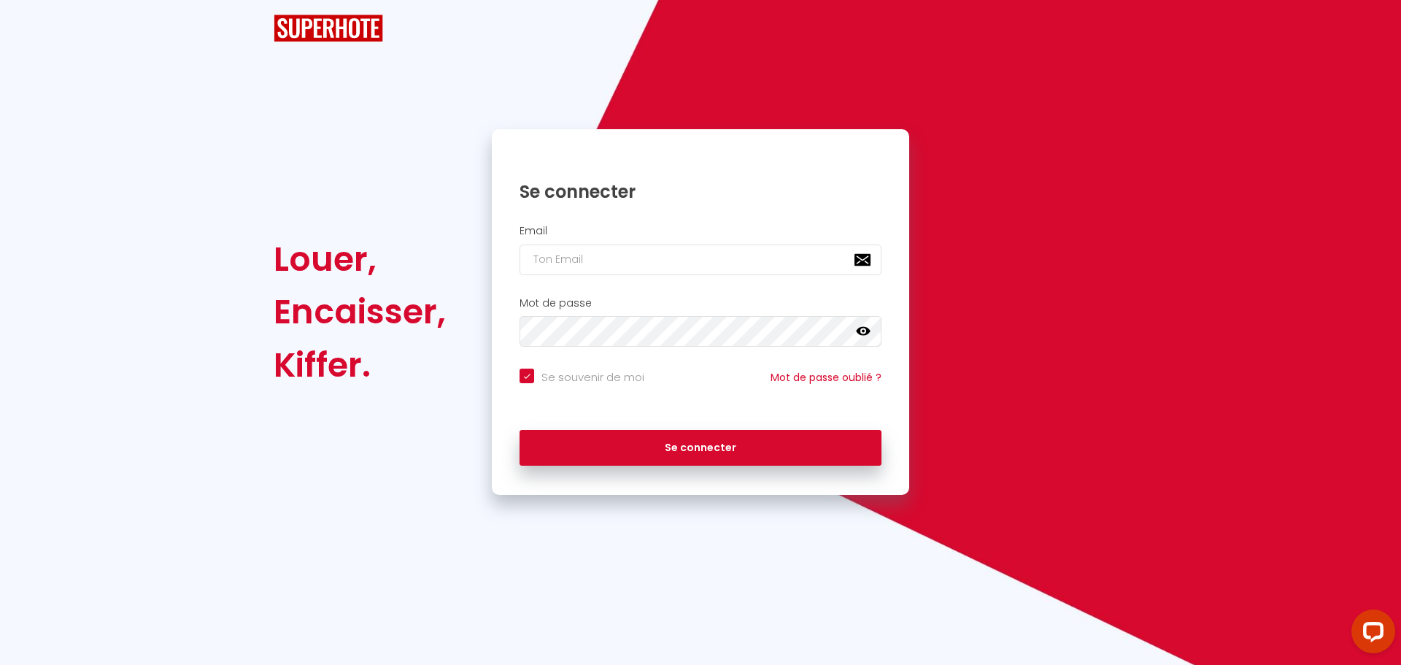
checkbox input "true"
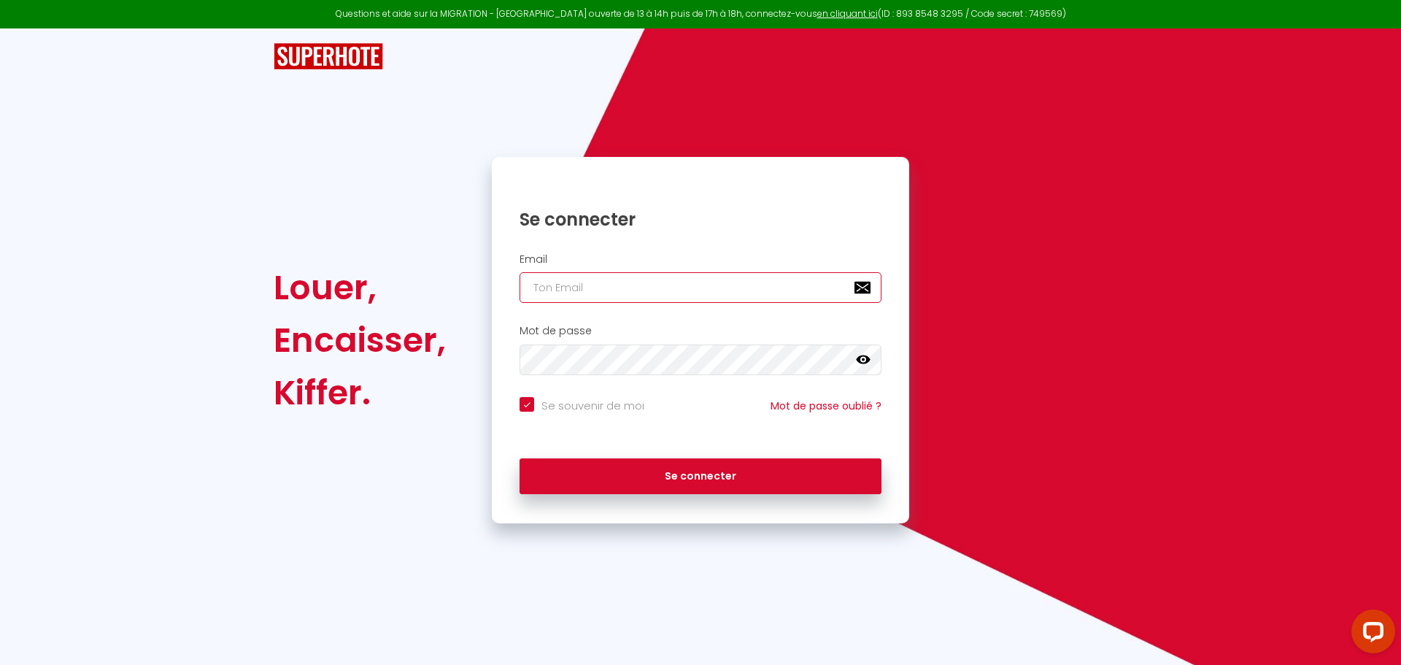
type input "[PERSON_NAME][EMAIL_ADDRESS][DOMAIN_NAME]"
checkbox input "true"
drag, startPoint x: 713, startPoint y: 278, endPoint x: 443, endPoint y: 279, distance: 269.9
click at [444, 279] on div "Louer, Encaisser, Kiffer. Se connecter Email [PERSON_NAME][EMAIL_ADDRESS][DOMAI…" at bounding box center [700, 340] width 872 height 366
paste input "[EMAIL_ADDRESS]"
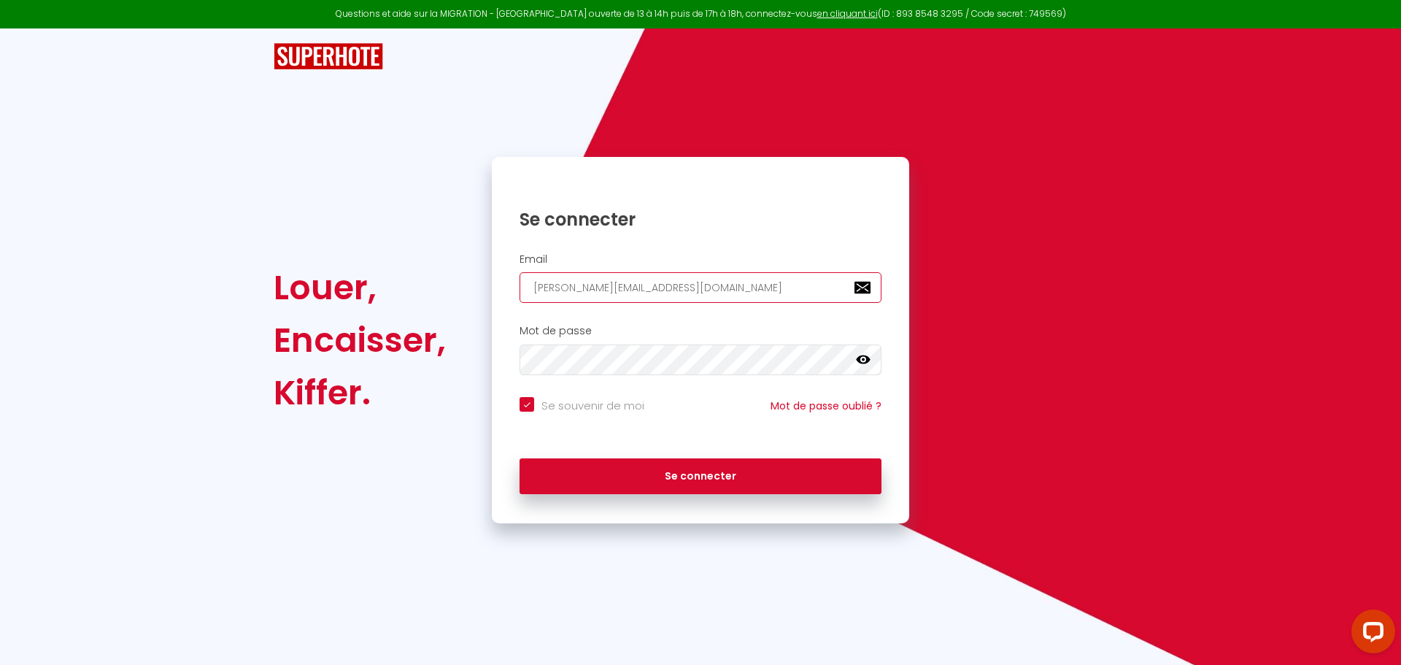
type input "[EMAIL_ADDRESS][DOMAIN_NAME]"
checkbox input "true"
type input "[EMAIL_ADDRESS][DOMAIN_NAME]"
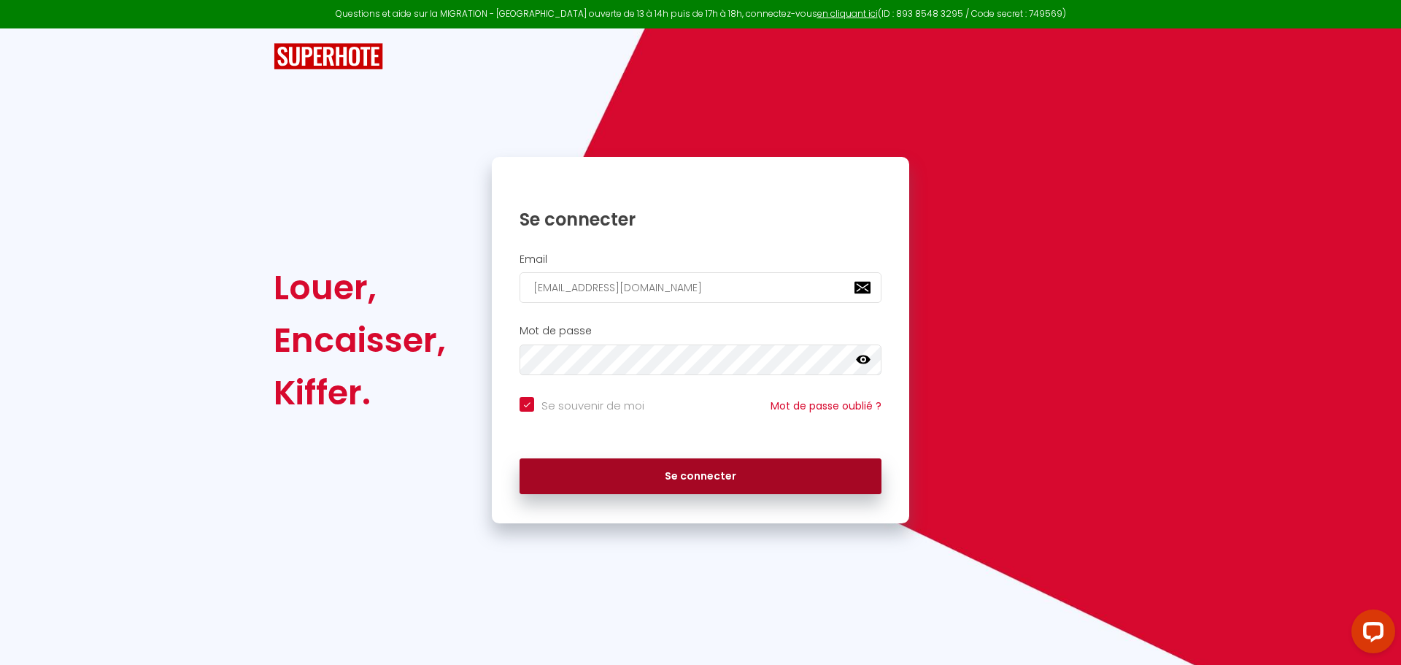
click at [640, 470] on button "Se connecter" at bounding box center [700, 476] width 362 height 36
click at [659, 479] on button "Se connecter" at bounding box center [700, 476] width 362 height 36
checkbox input "true"
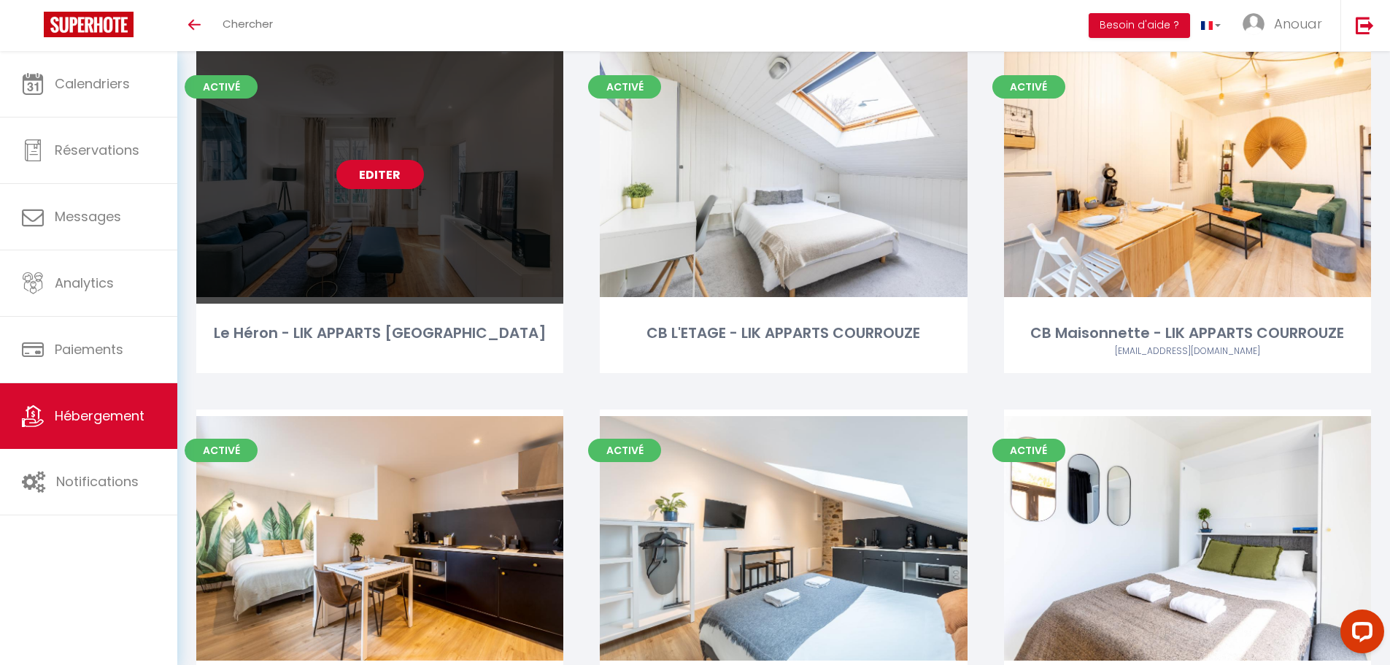
click at [388, 180] on link "Editer" at bounding box center [380, 174] width 88 height 29
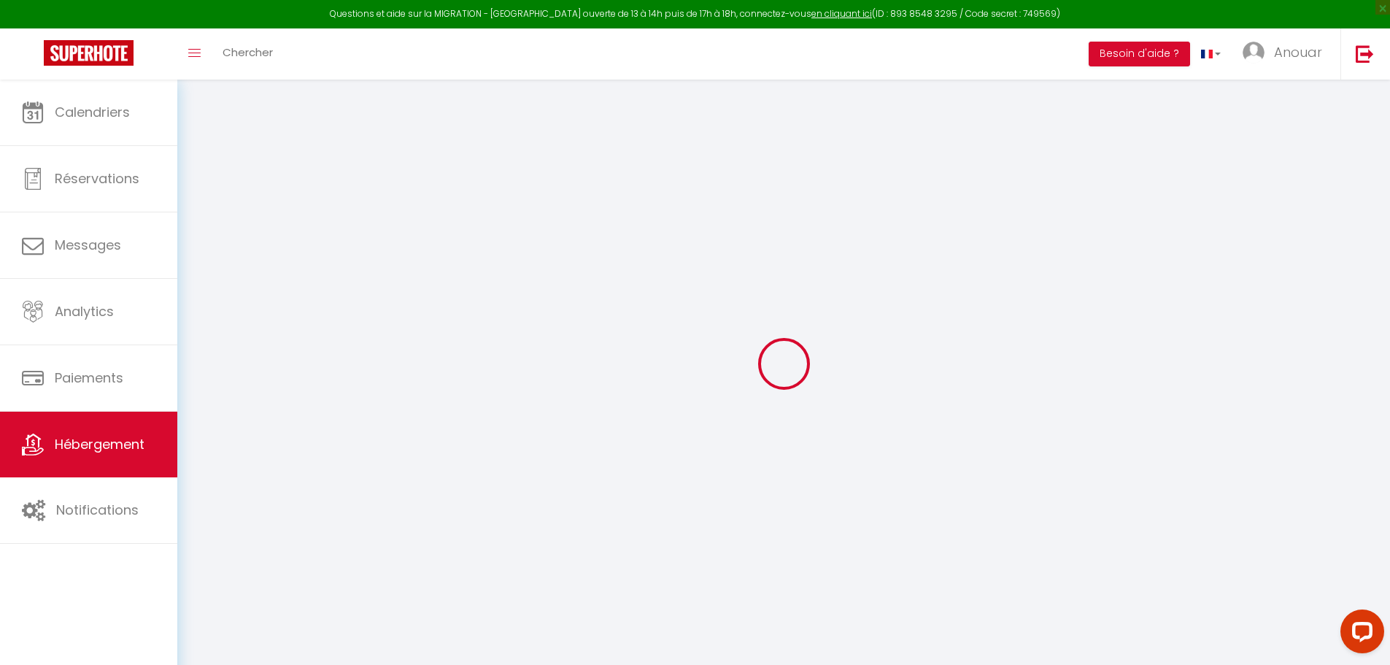
checkbox input "true"
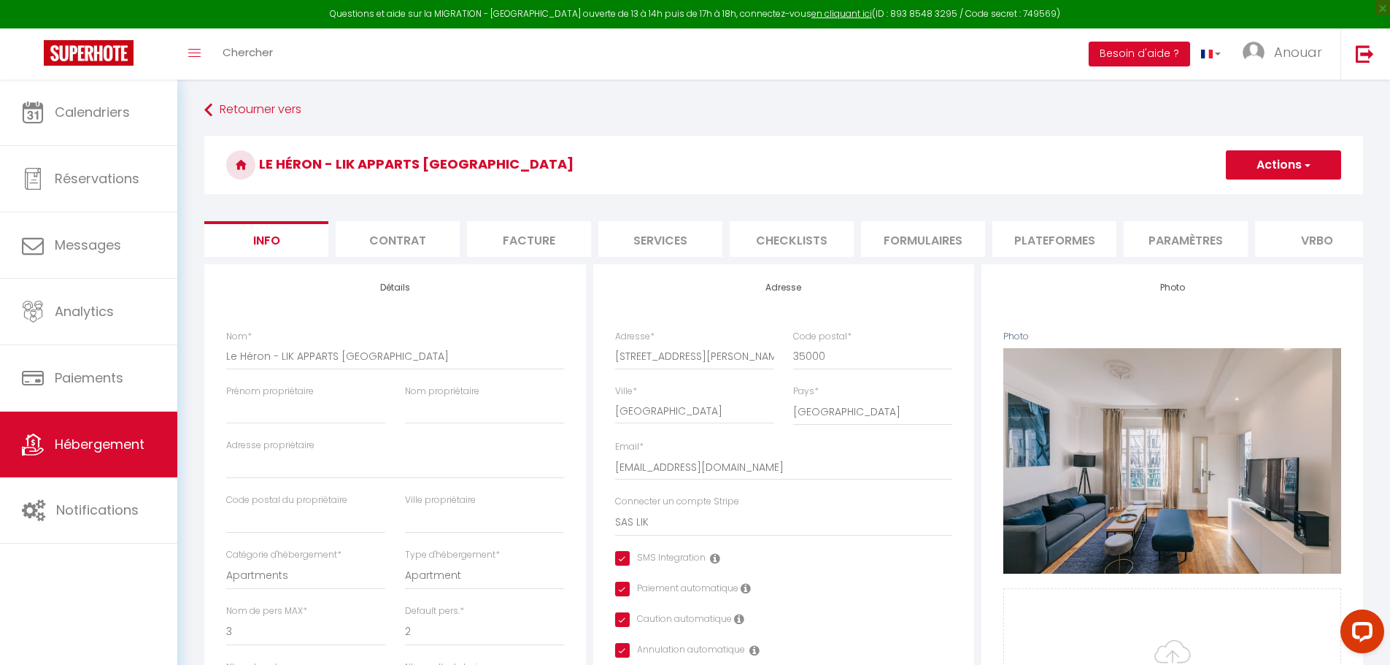
click at [1037, 232] on li "Plateformes" at bounding box center [1054, 239] width 124 height 36
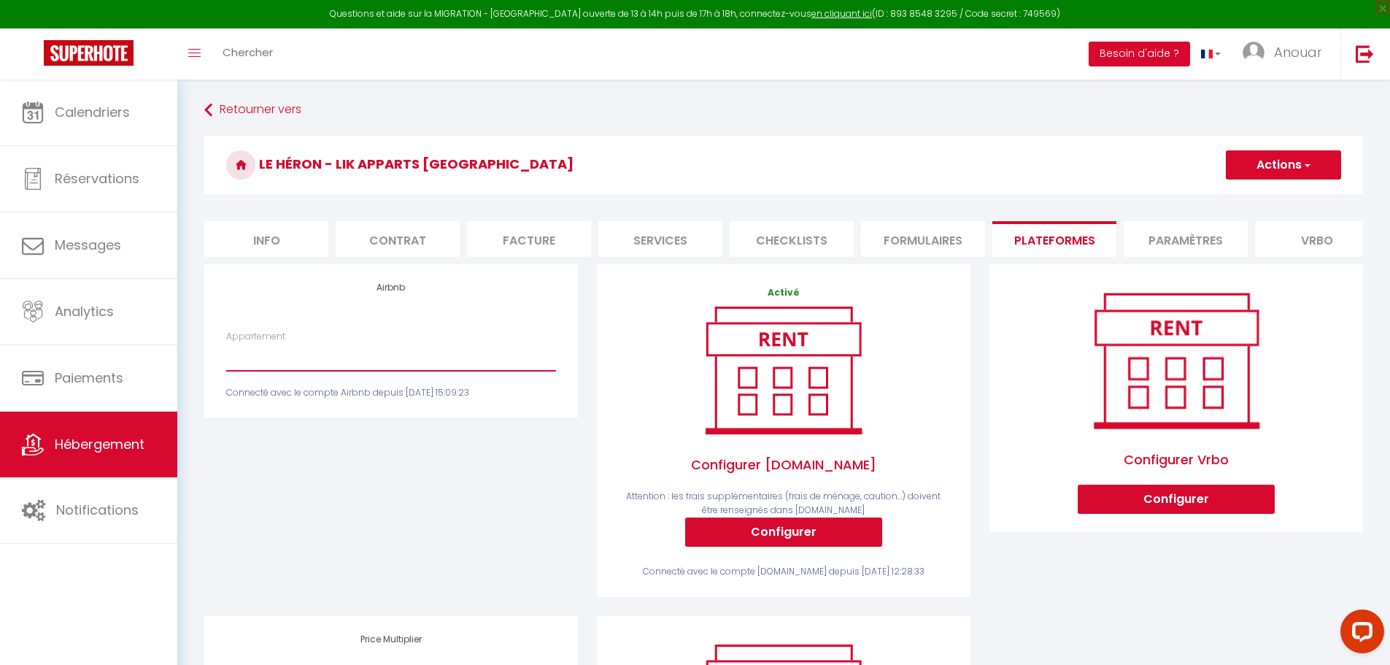
click at [374, 371] on select "CB L'étage · L'Etage - fully equipped apartment - Lik Apparts - reservation@lik…" at bounding box center [391, 357] width 330 height 28
click at [403, 492] on div "Airbnb Appartement CB L'étage · L'Etage - fully equipped apartment - Lik Appart…" at bounding box center [391, 440] width 392 height 352
